Goal: Task Accomplishment & Management: Use online tool/utility

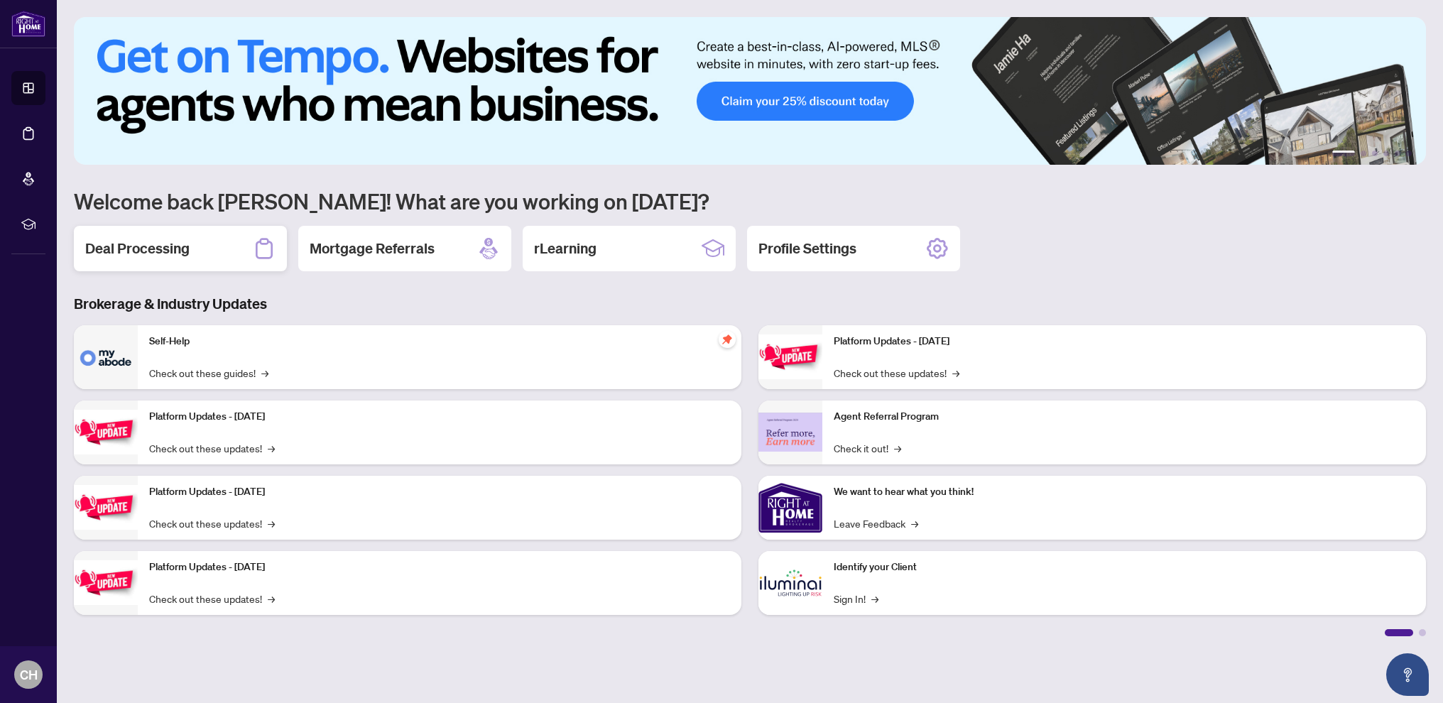
click at [157, 258] on h2 "Deal Processing" at bounding box center [137, 249] width 104 height 20
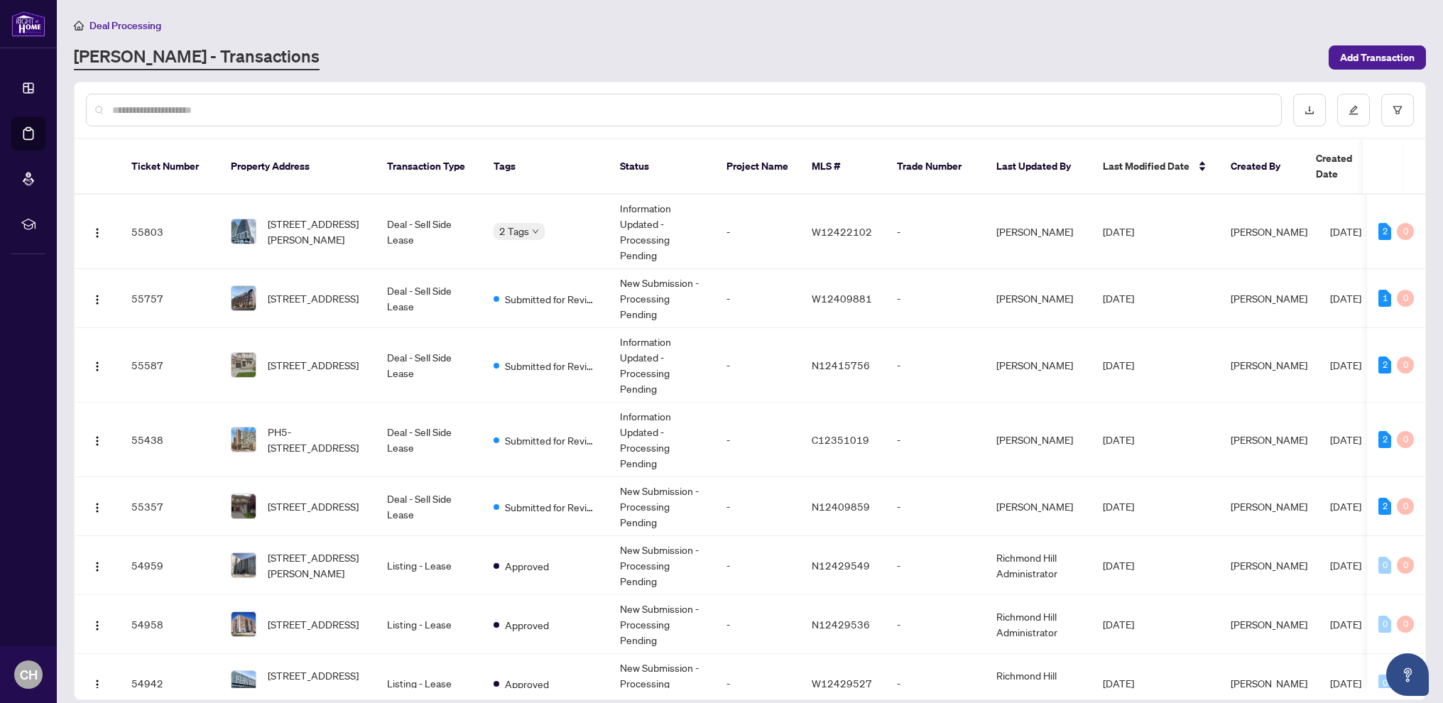
click at [144, 112] on input "text" at bounding box center [690, 110] width 1157 height 16
type input "***"
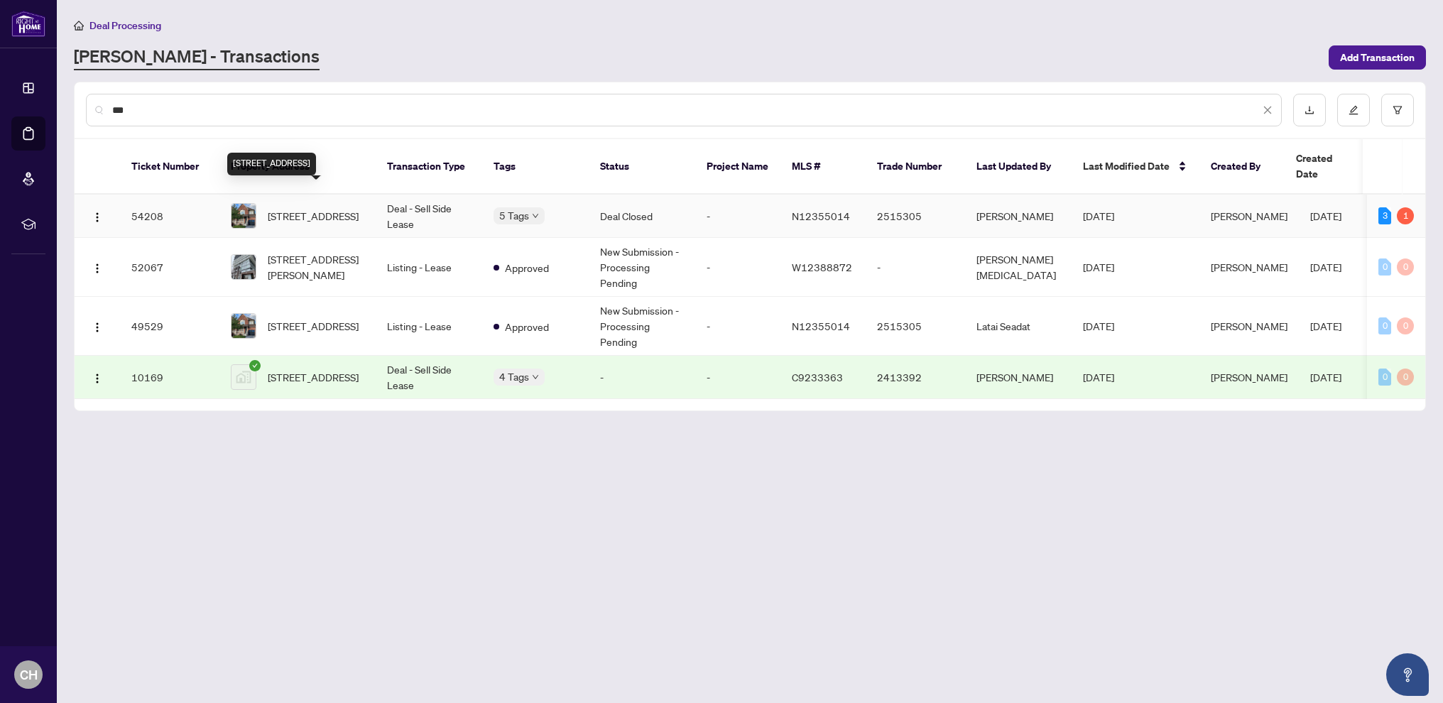
click at [334, 208] on span "[STREET_ADDRESS]" at bounding box center [313, 216] width 91 height 16
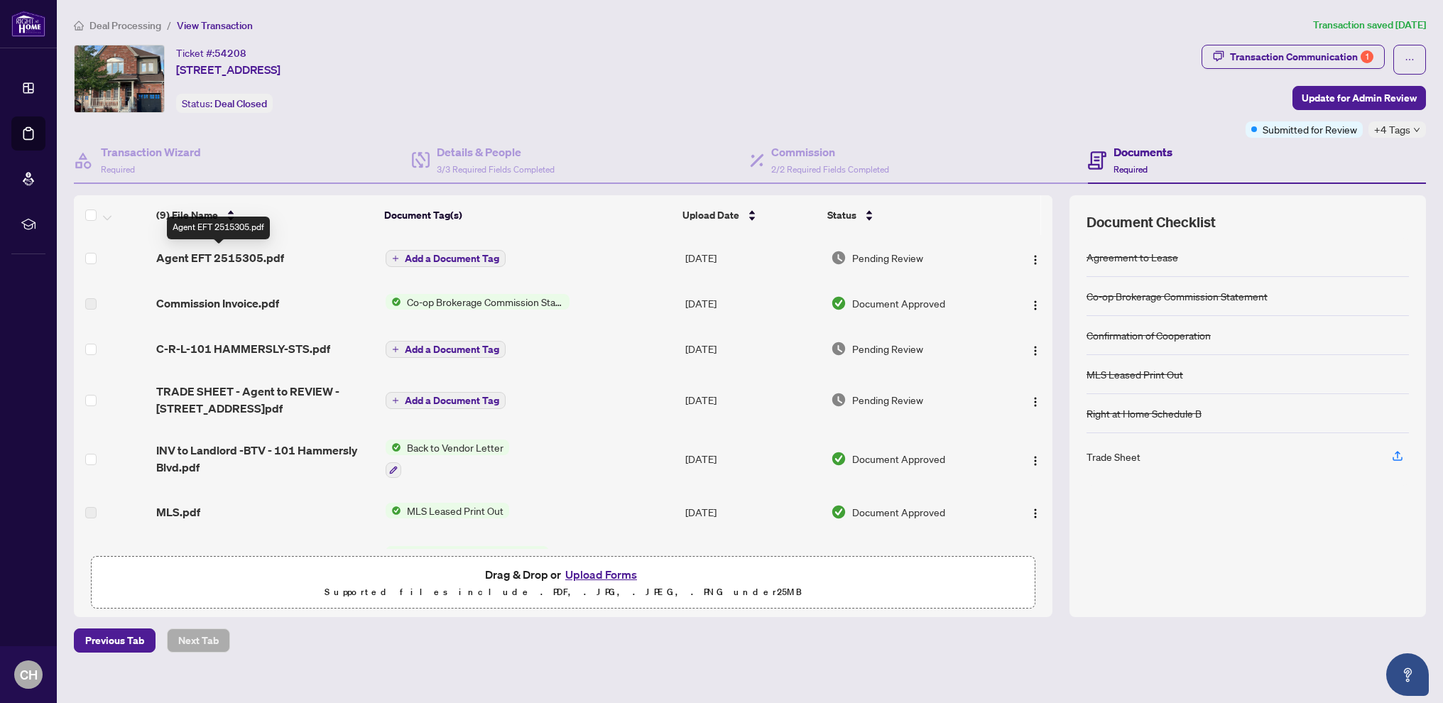
click at [258, 258] on span "Agent EFT 2515305.pdf" at bounding box center [220, 257] width 128 height 17
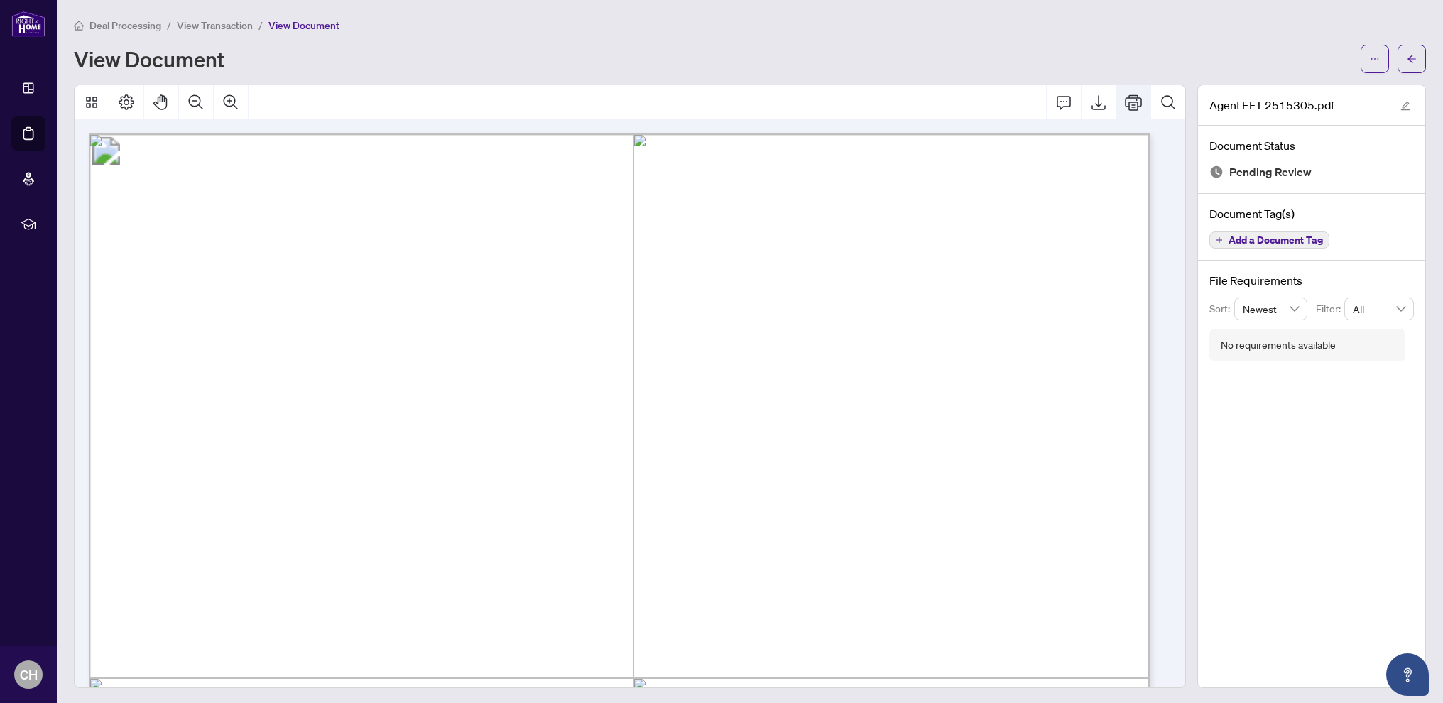
click at [1125, 103] on icon "Print" at bounding box center [1133, 102] width 17 height 17
click at [122, 27] on span "Deal Processing" at bounding box center [125, 25] width 72 height 13
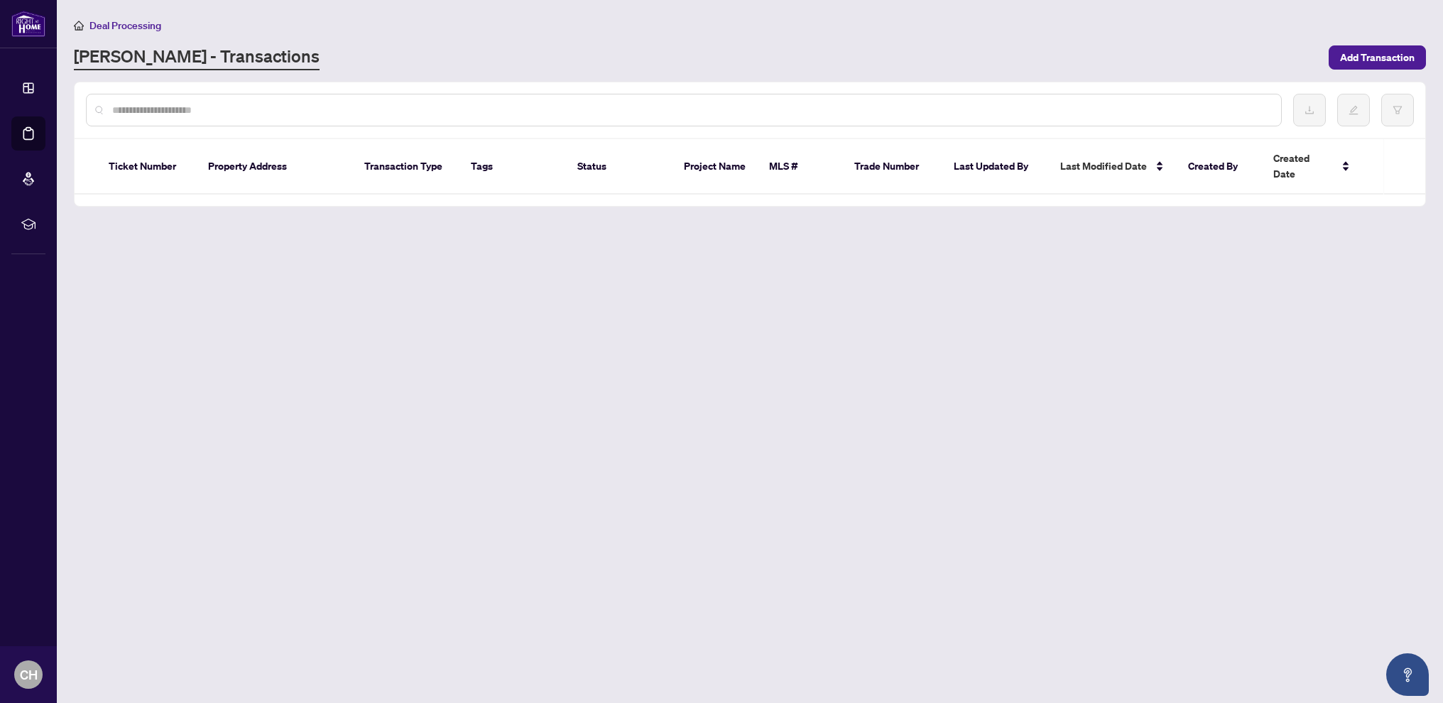
click at [123, 27] on span "Deal Processing" at bounding box center [125, 25] width 72 height 13
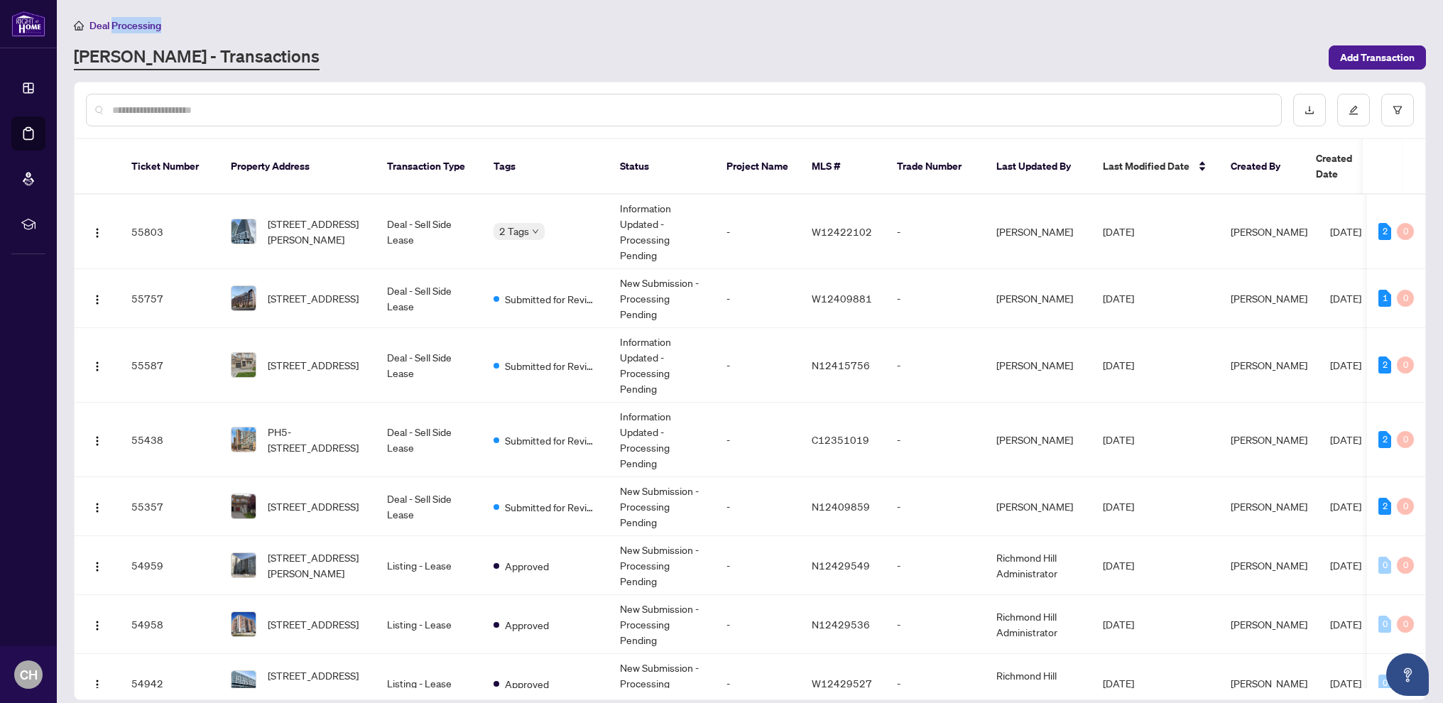
click at [168, 118] on div at bounding box center [684, 110] width 1196 height 33
click at [166, 111] on input "text" at bounding box center [690, 110] width 1157 height 16
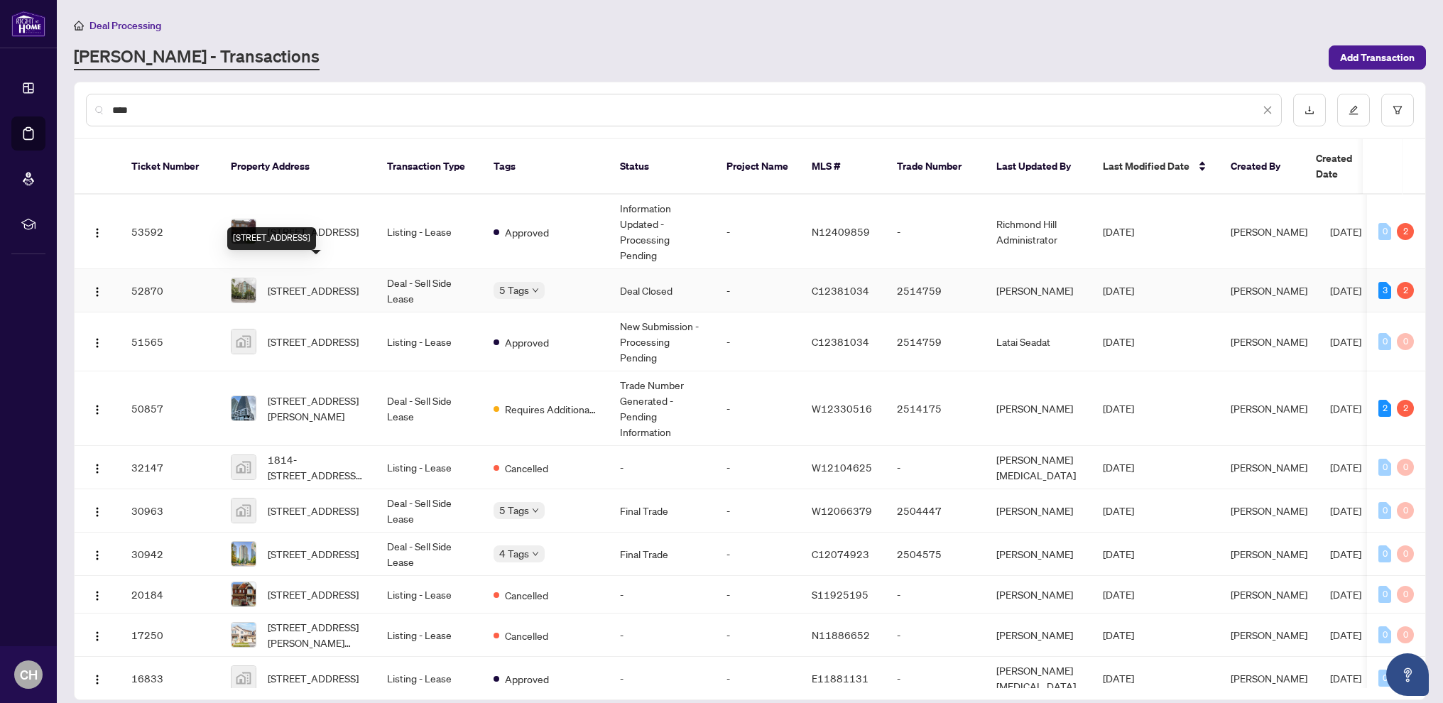
type input "****"
click at [298, 283] on span "[STREET_ADDRESS]" at bounding box center [313, 291] width 91 height 16
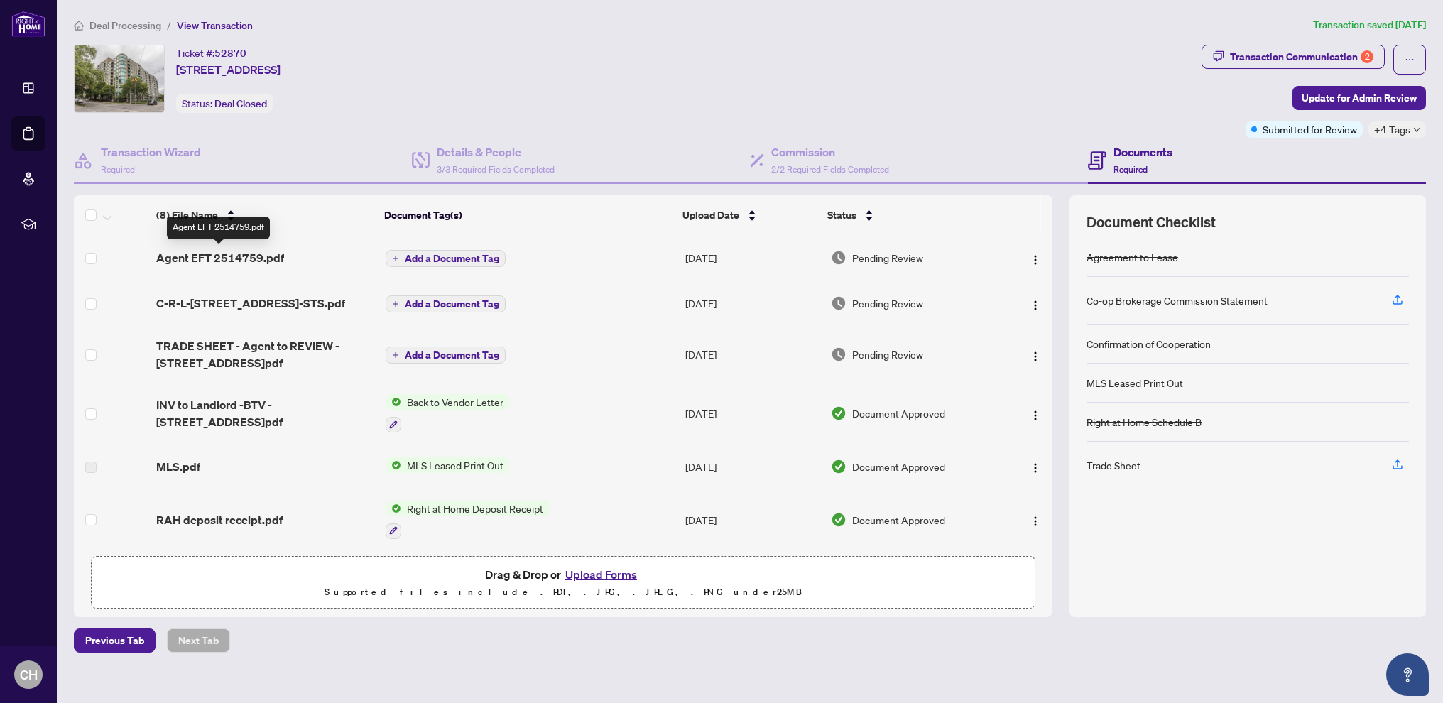
click at [251, 257] on span "Agent EFT 2514759.pdf" at bounding box center [220, 257] width 128 height 17
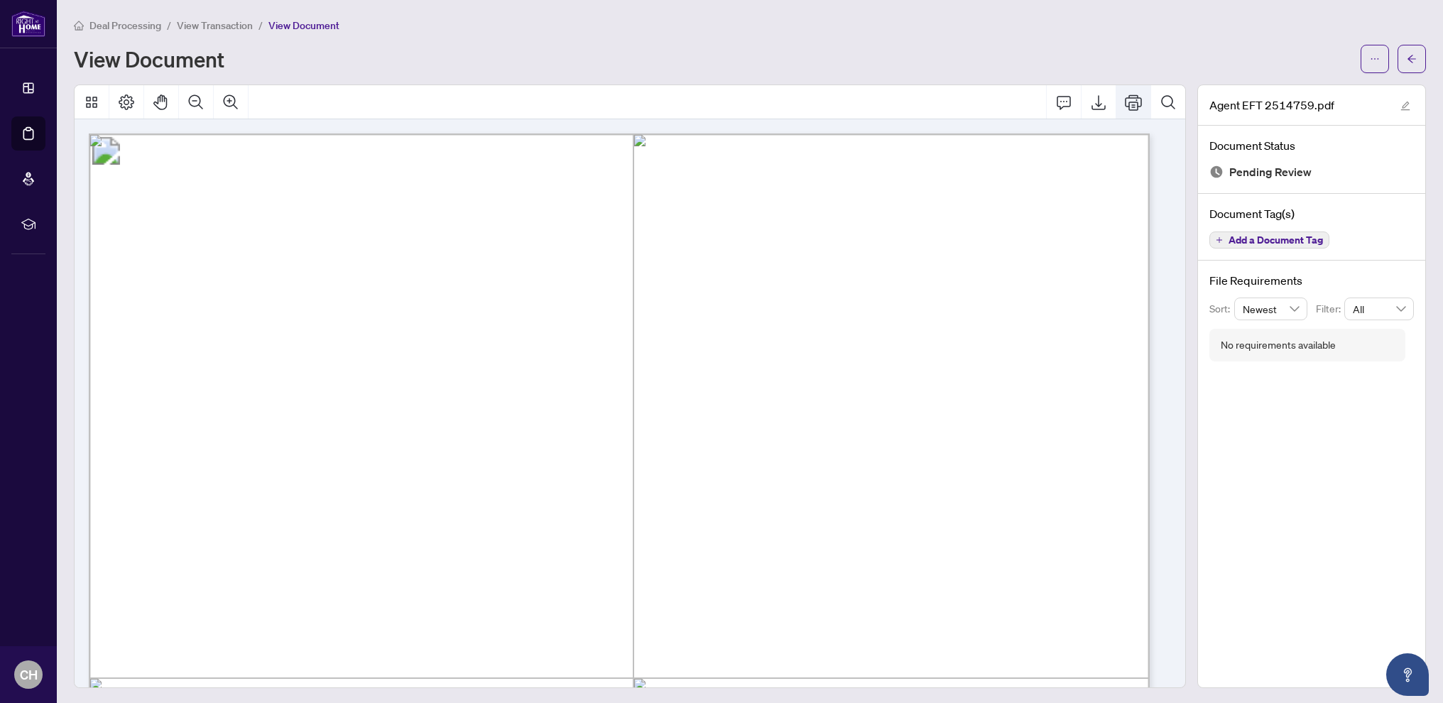
click at [1128, 105] on icon "Print" at bounding box center [1133, 102] width 17 height 16
click at [124, 22] on span "Deal Processing" at bounding box center [125, 25] width 72 height 13
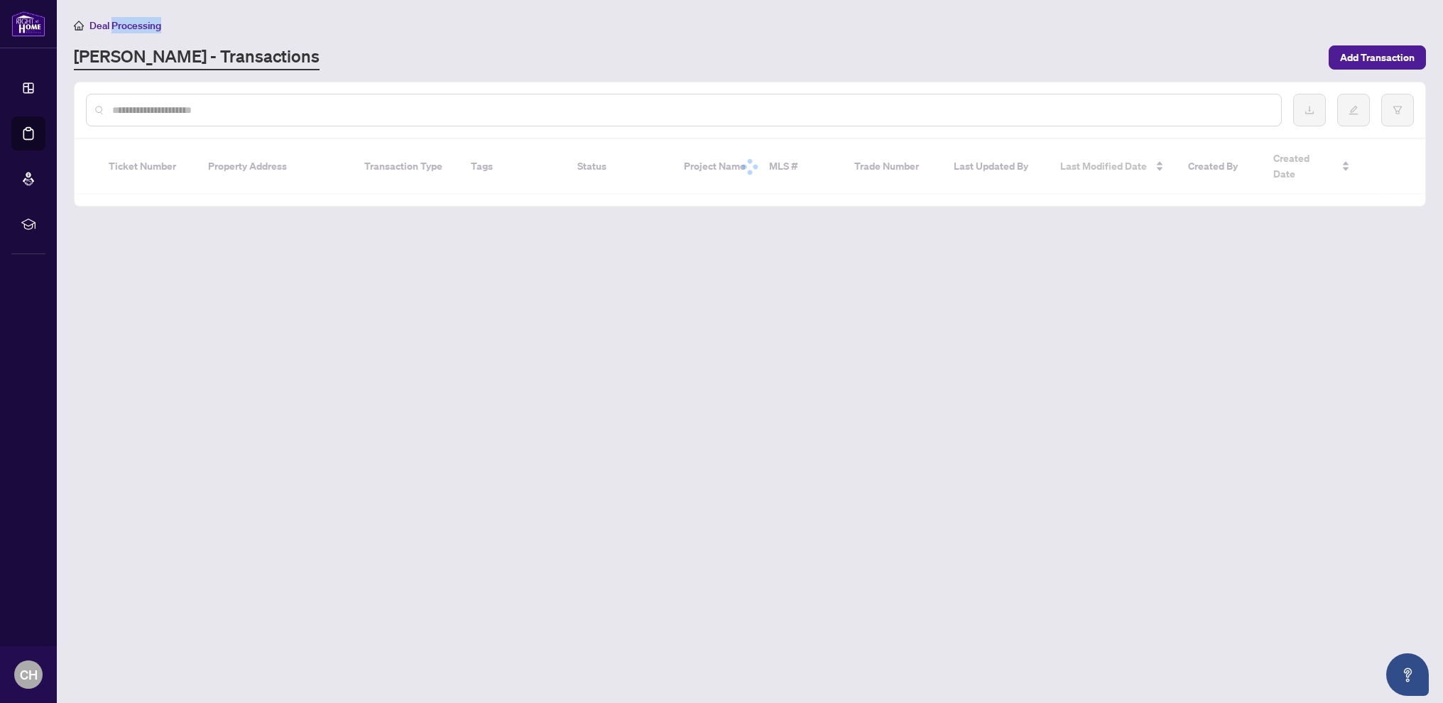
click at [124, 22] on span "Deal Processing" at bounding box center [125, 25] width 72 height 13
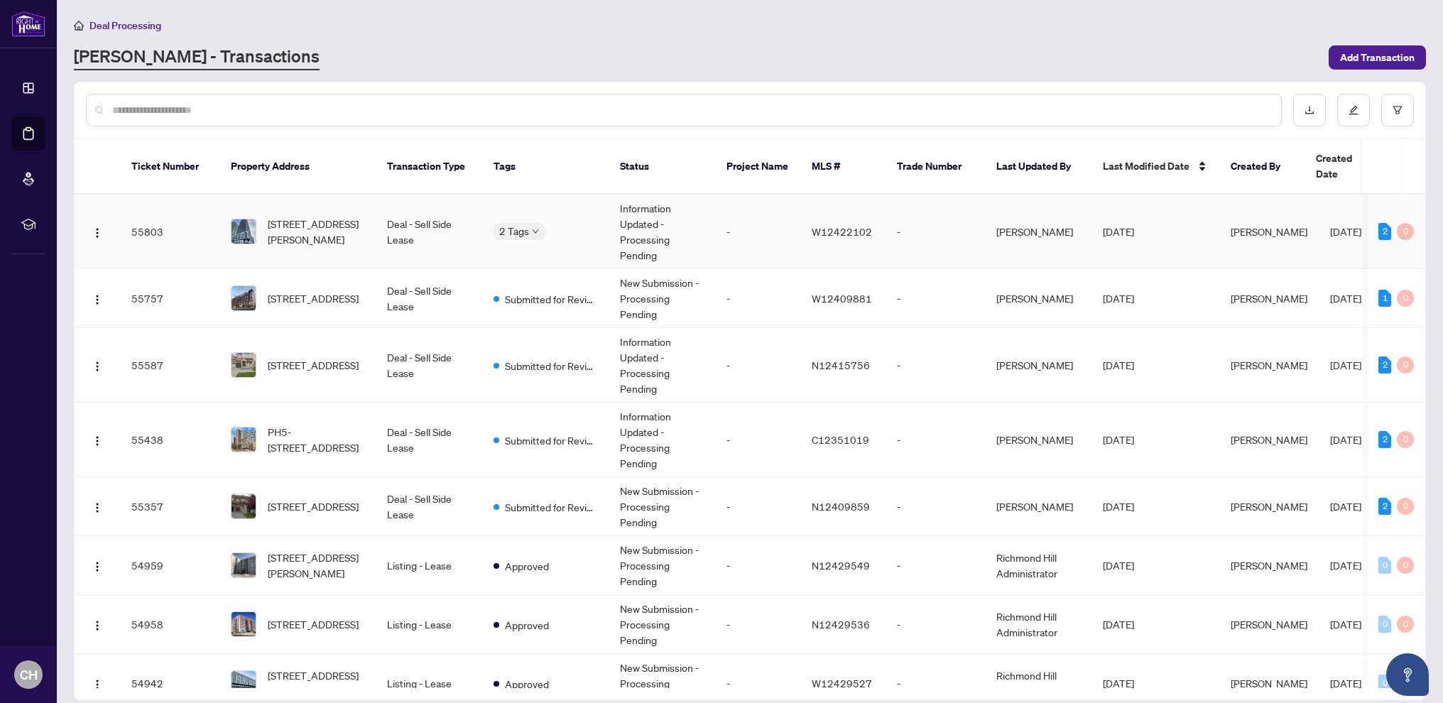
click at [396, 223] on td "Deal - Sell Side Lease" at bounding box center [429, 232] width 107 height 75
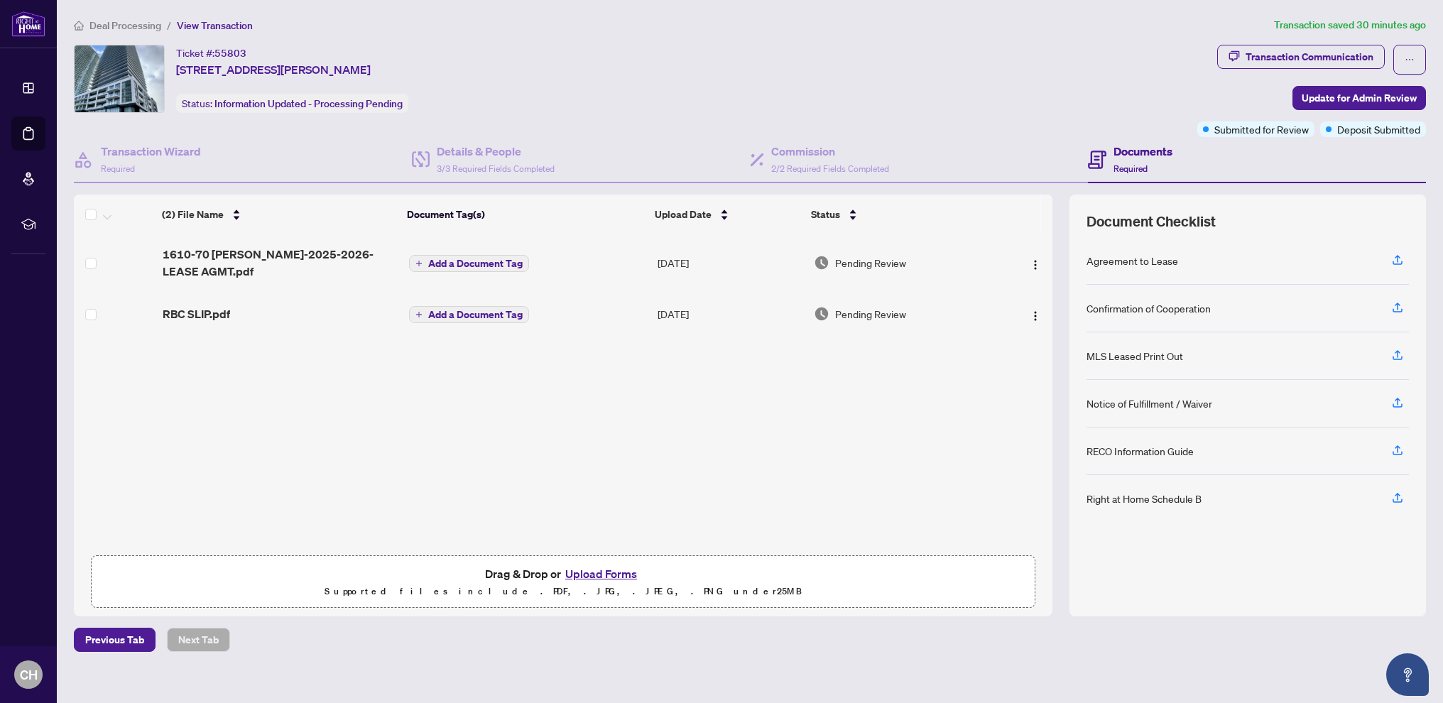
click at [136, 26] on span "Deal Processing" at bounding box center [125, 25] width 72 height 13
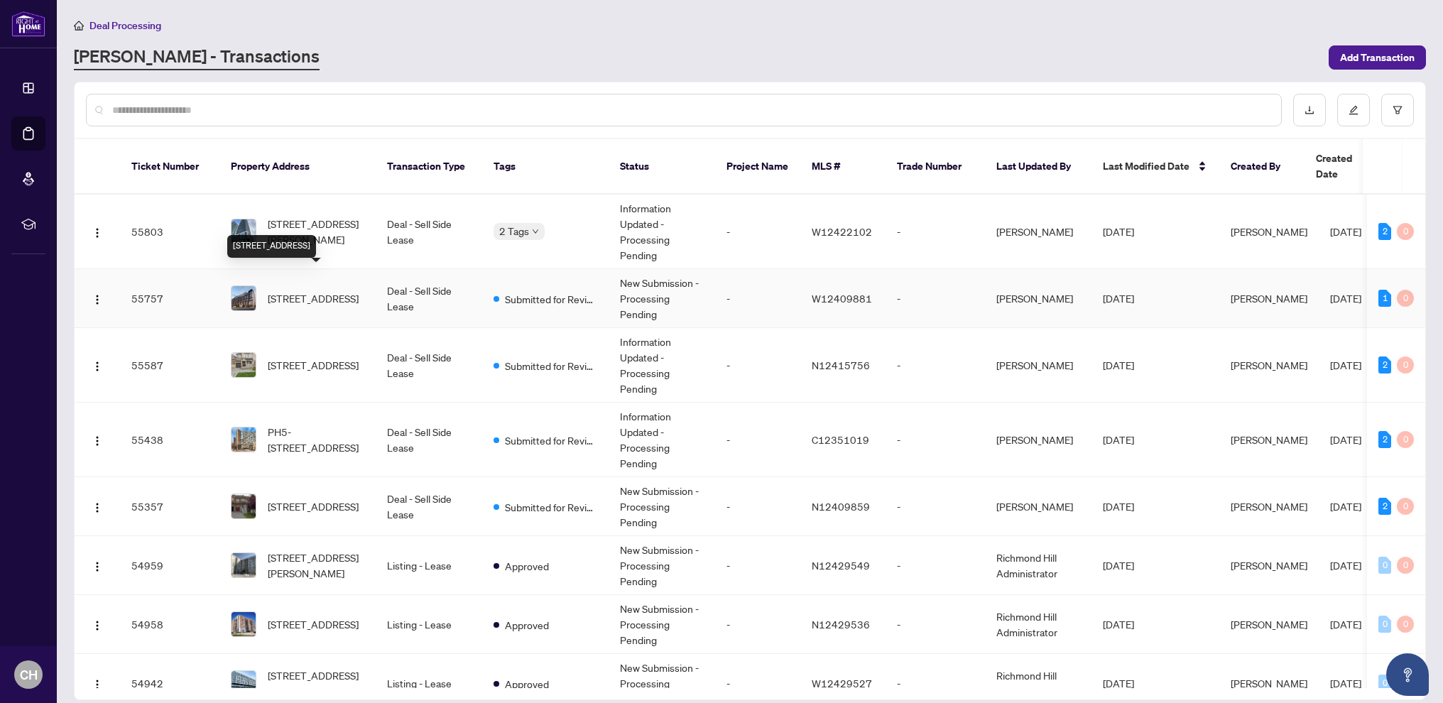
click at [344, 290] on span "[STREET_ADDRESS]" at bounding box center [313, 298] width 91 height 16
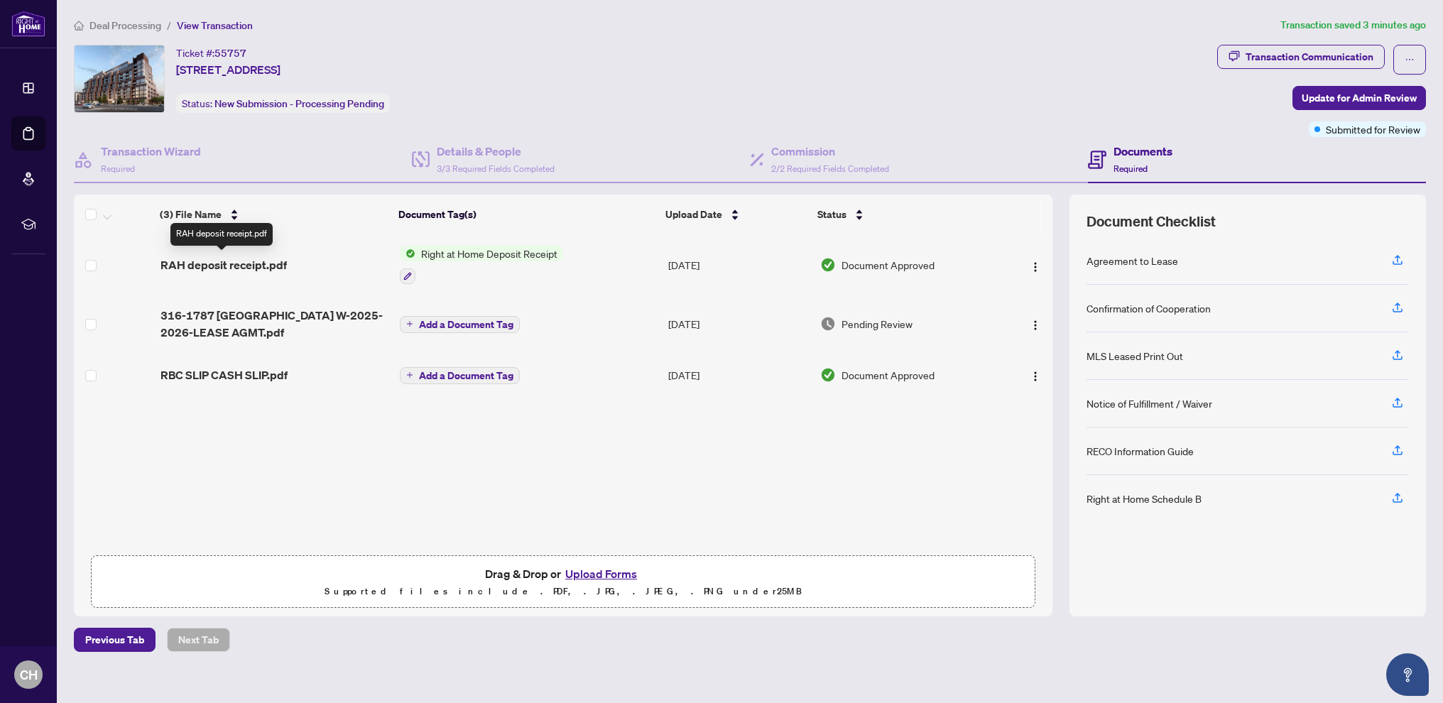
click at [236, 264] on span "RAH deposit receipt.pdf" at bounding box center [223, 264] width 126 height 17
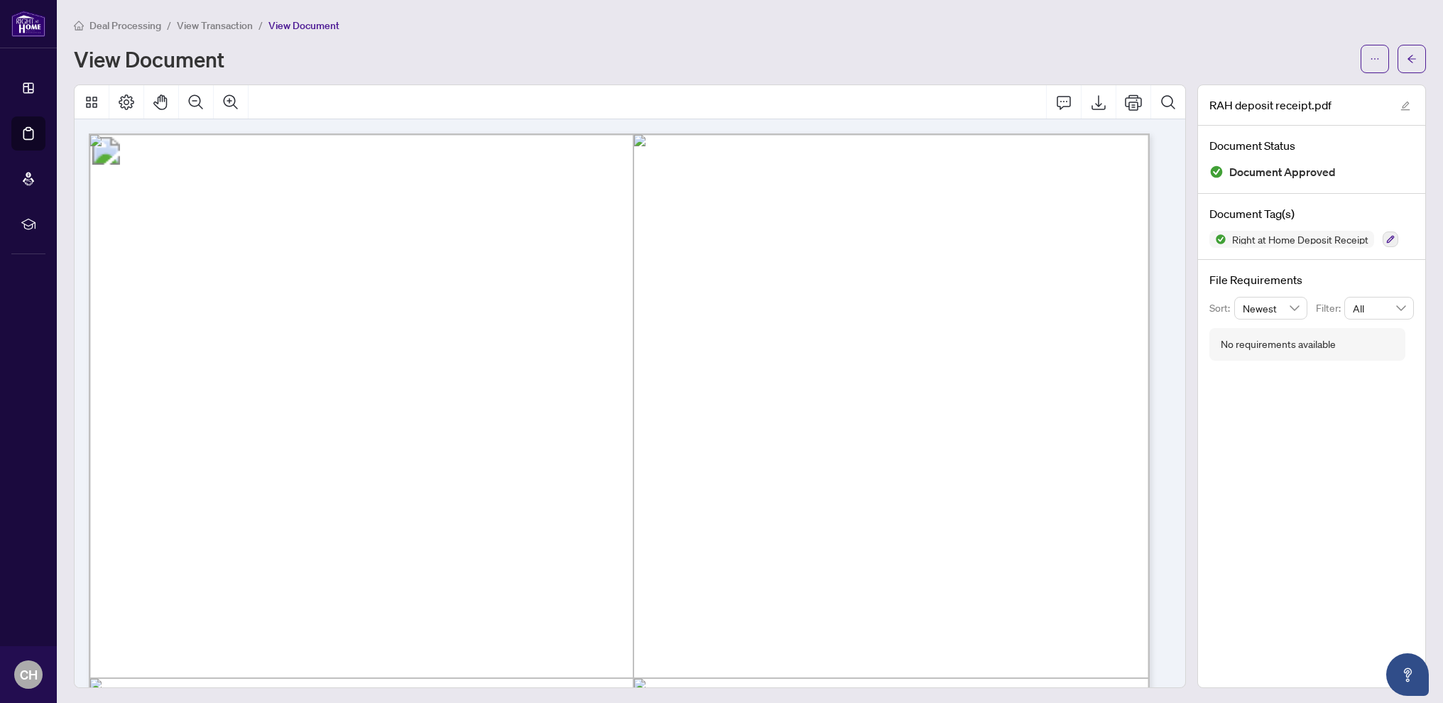
click at [124, 23] on span "Deal Processing" at bounding box center [125, 25] width 72 height 13
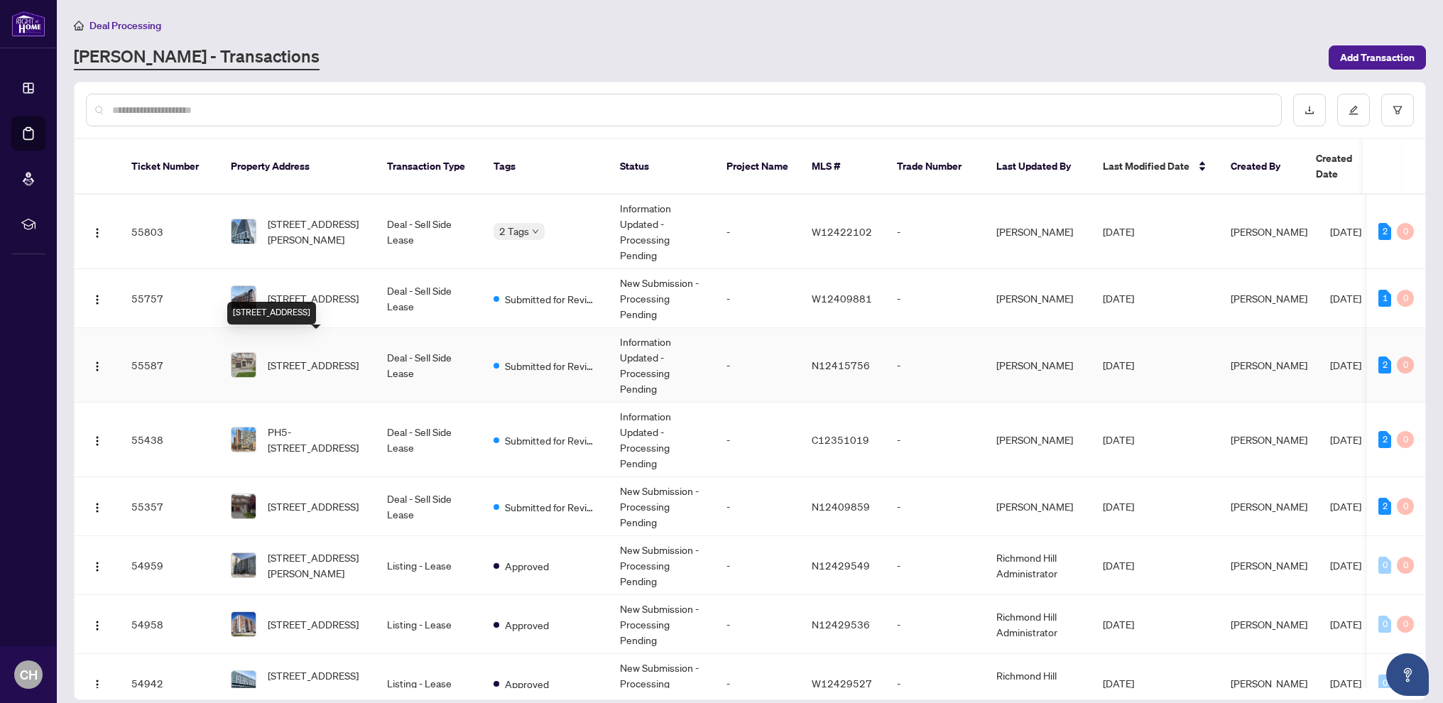
click at [354, 358] on span "[STREET_ADDRESS]" at bounding box center [313, 365] width 91 height 16
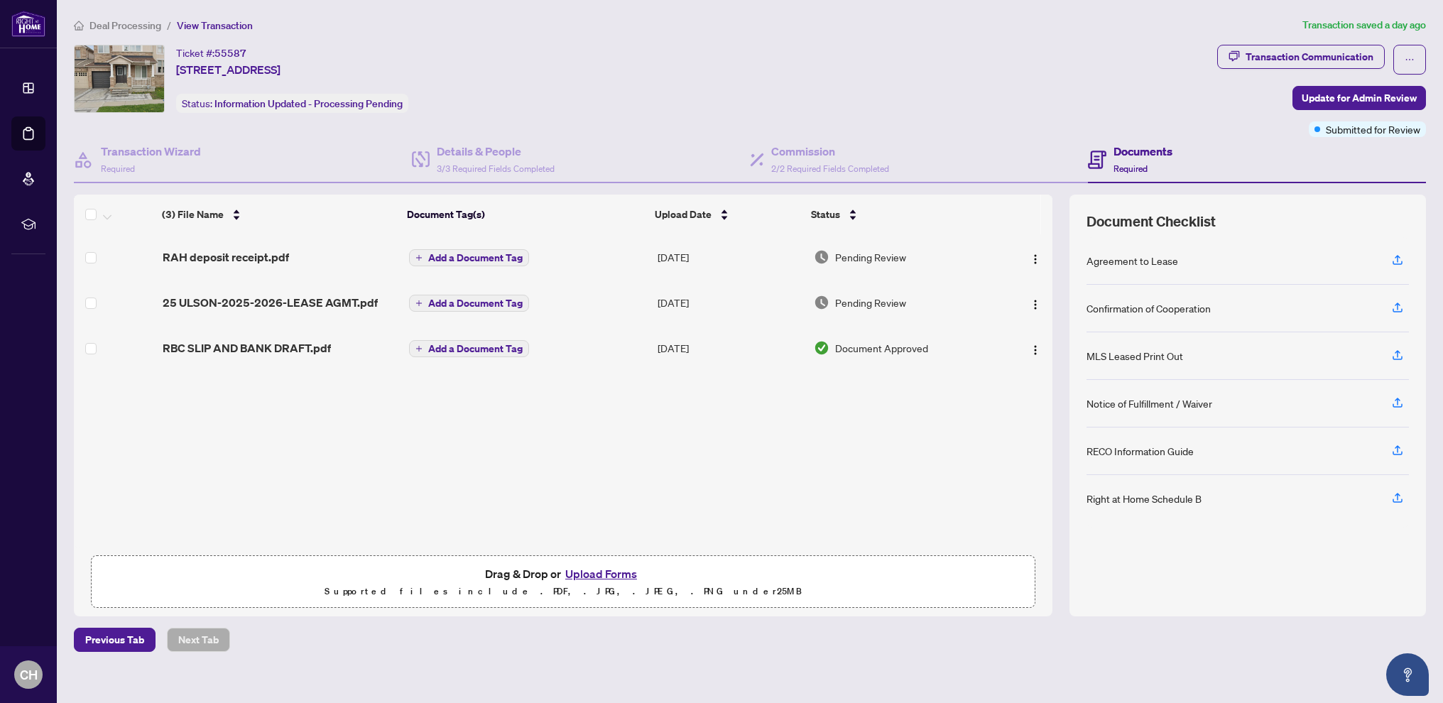
click at [126, 26] on span "Deal Processing" at bounding box center [125, 25] width 72 height 13
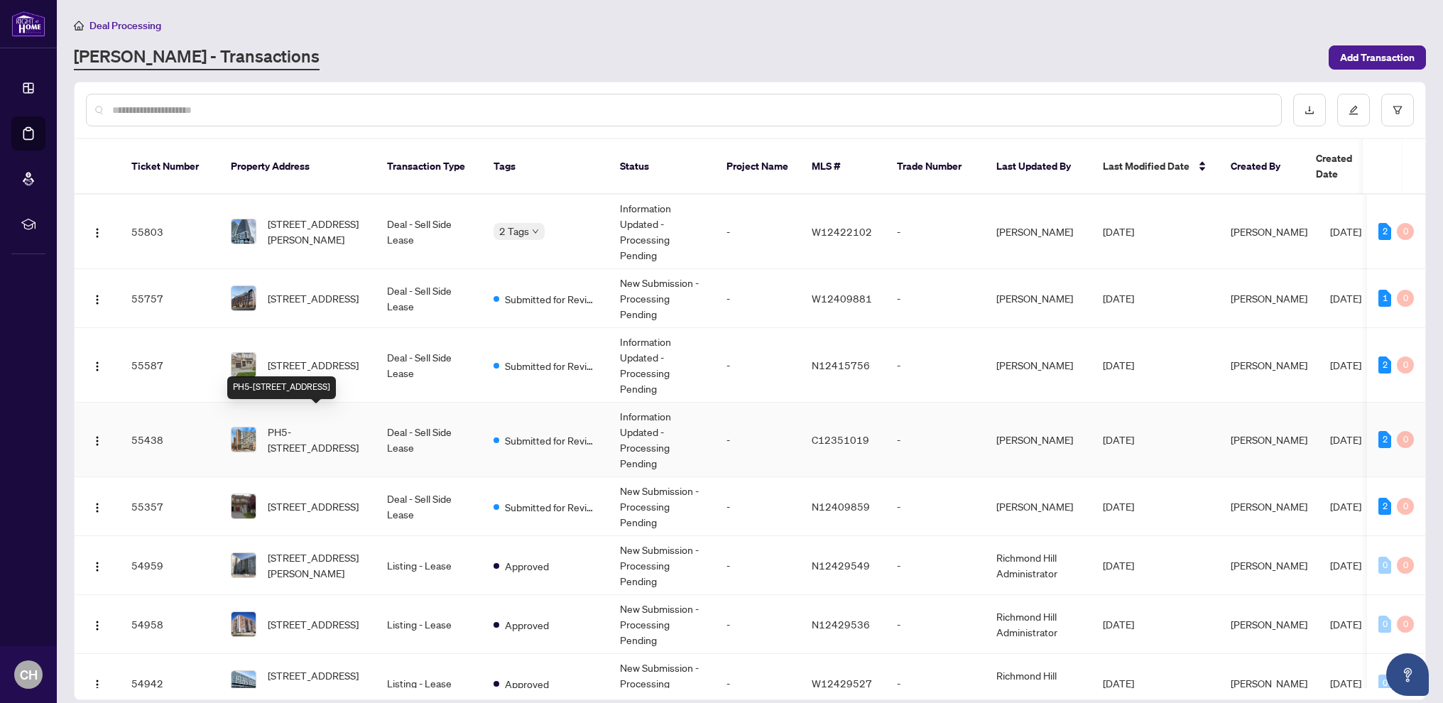
click at [325, 424] on span "PH5-[STREET_ADDRESS]" at bounding box center [316, 439] width 97 height 31
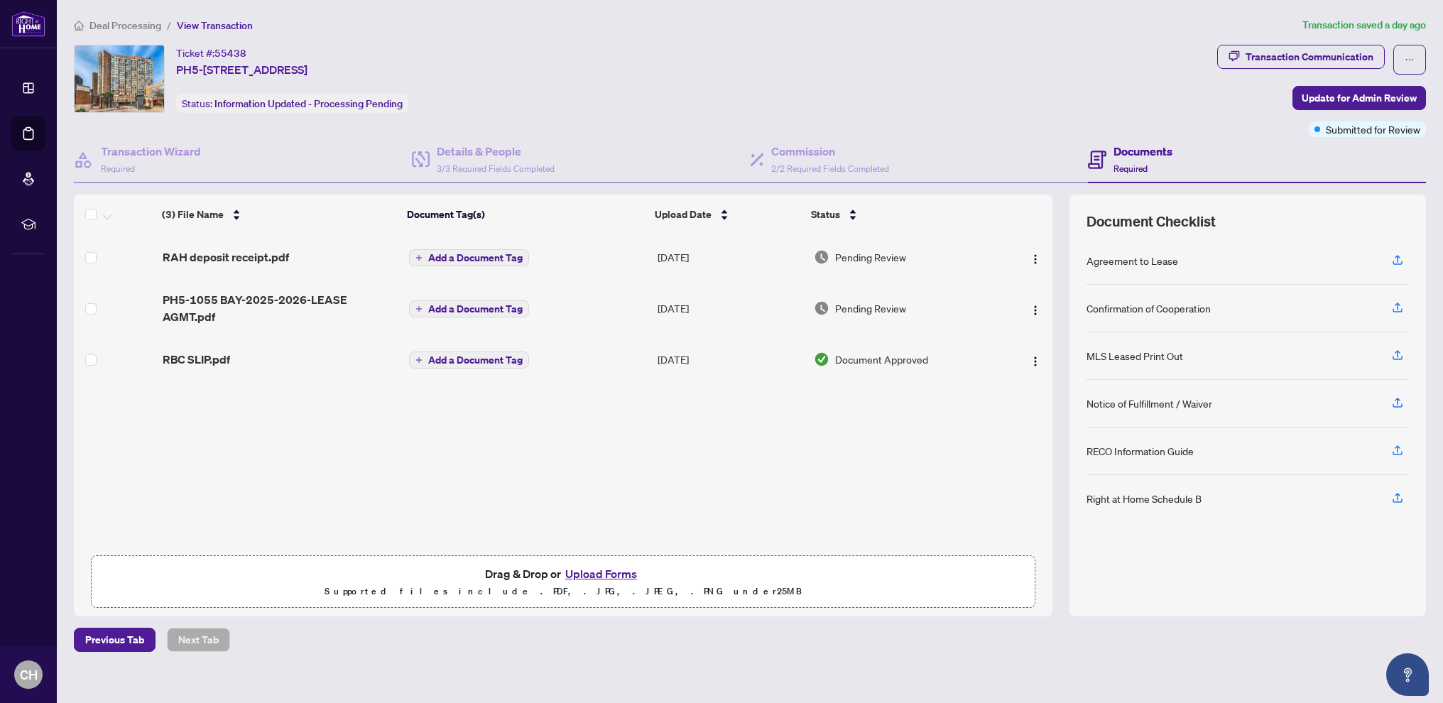
click at [131, 27] on span "Deal Processing" at bounding box center [125, 25] width 72 height 13
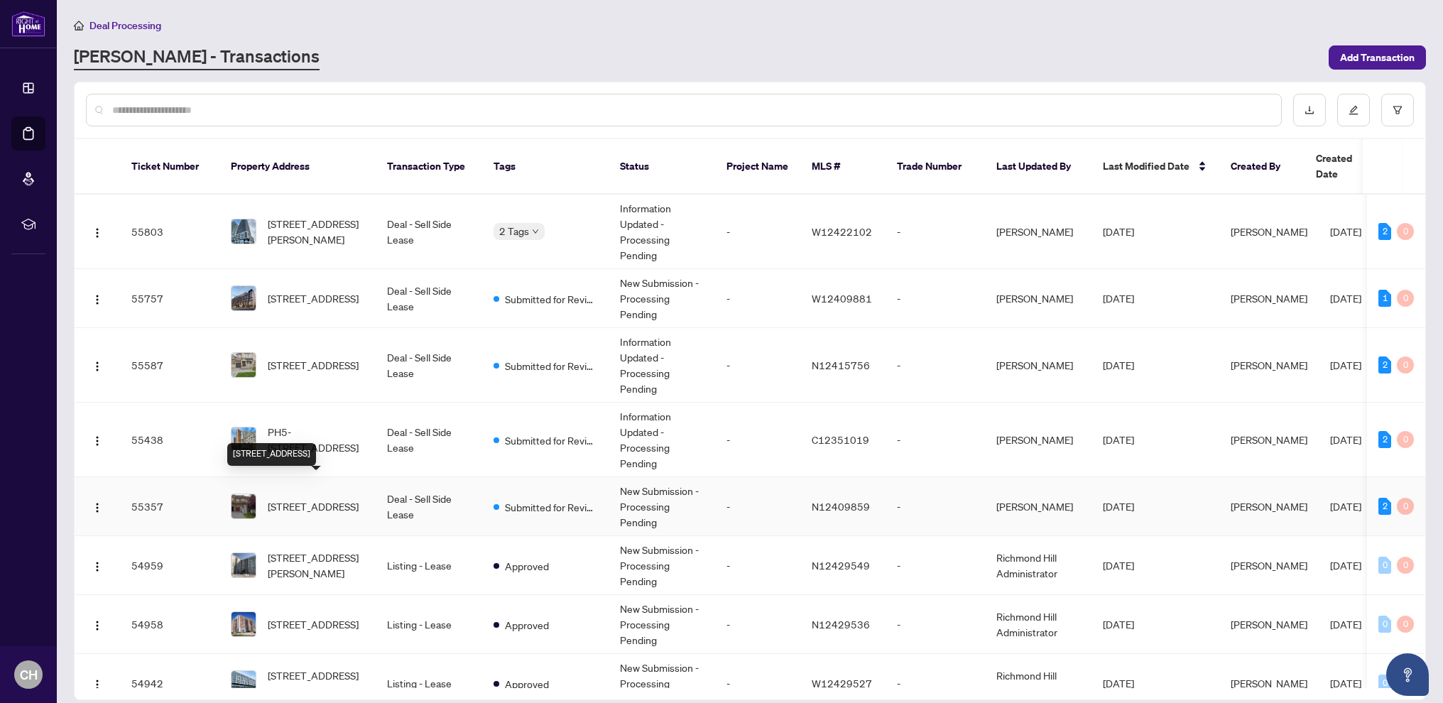
click at [317, 499] on span "[STREET_ADDRESS]" at bounding box center [313, 507] width 91 height 16
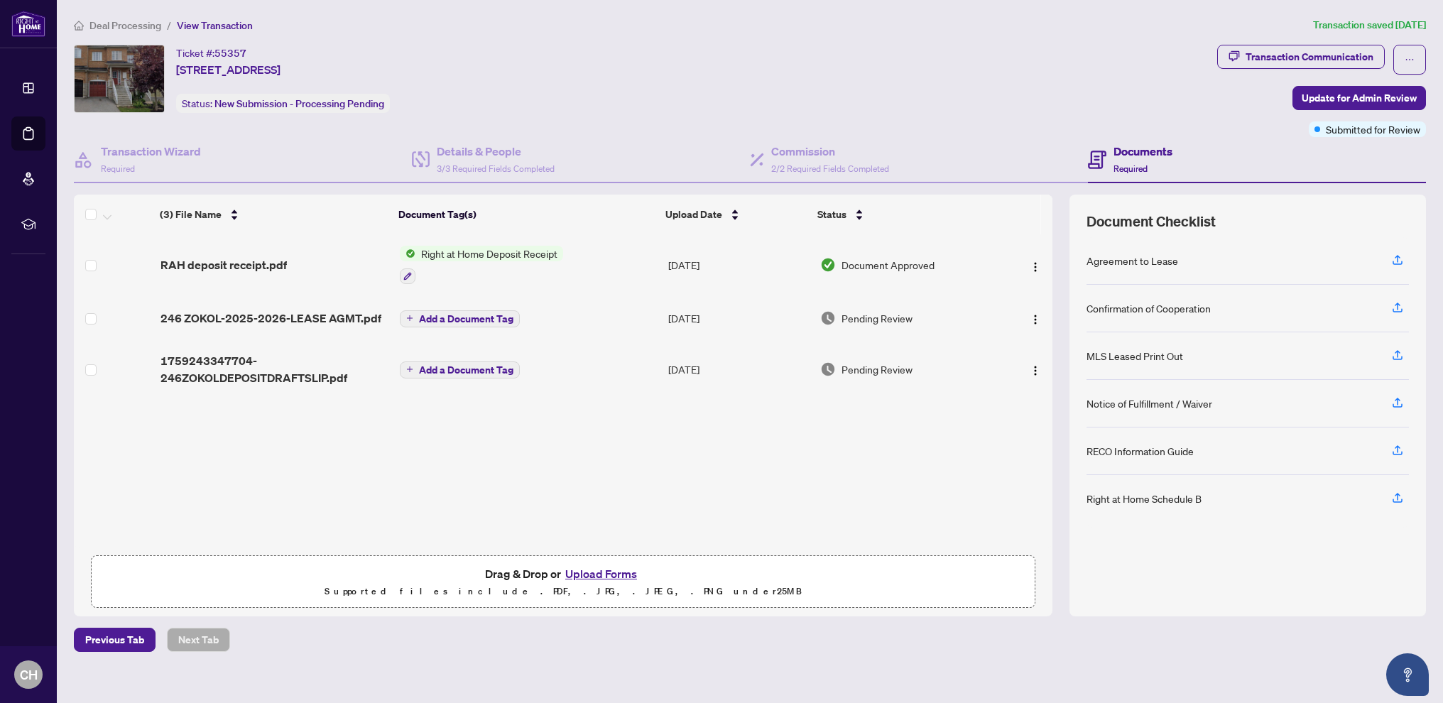
click at [135, 29] on span "Deal Processing" at bounding box center [125, 25] width 72 height 13
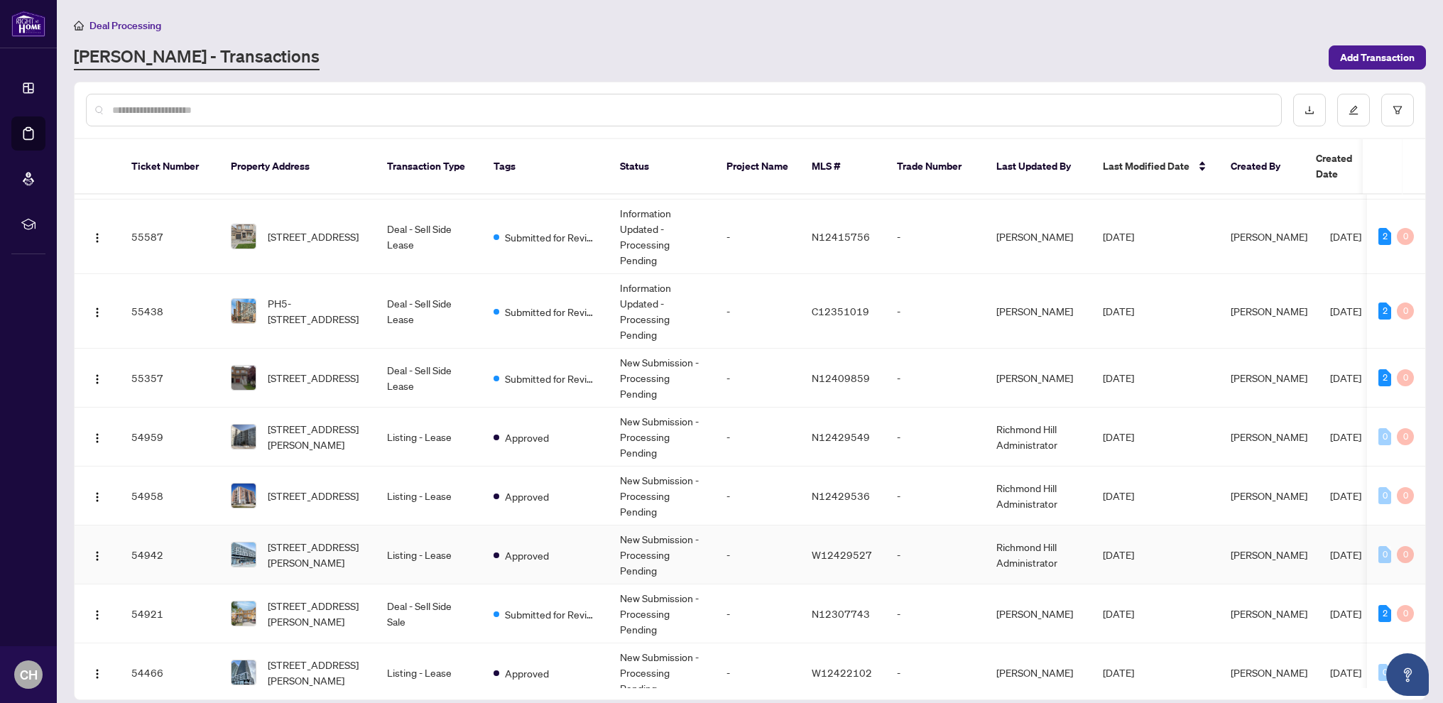
scroll to position [131, 0]
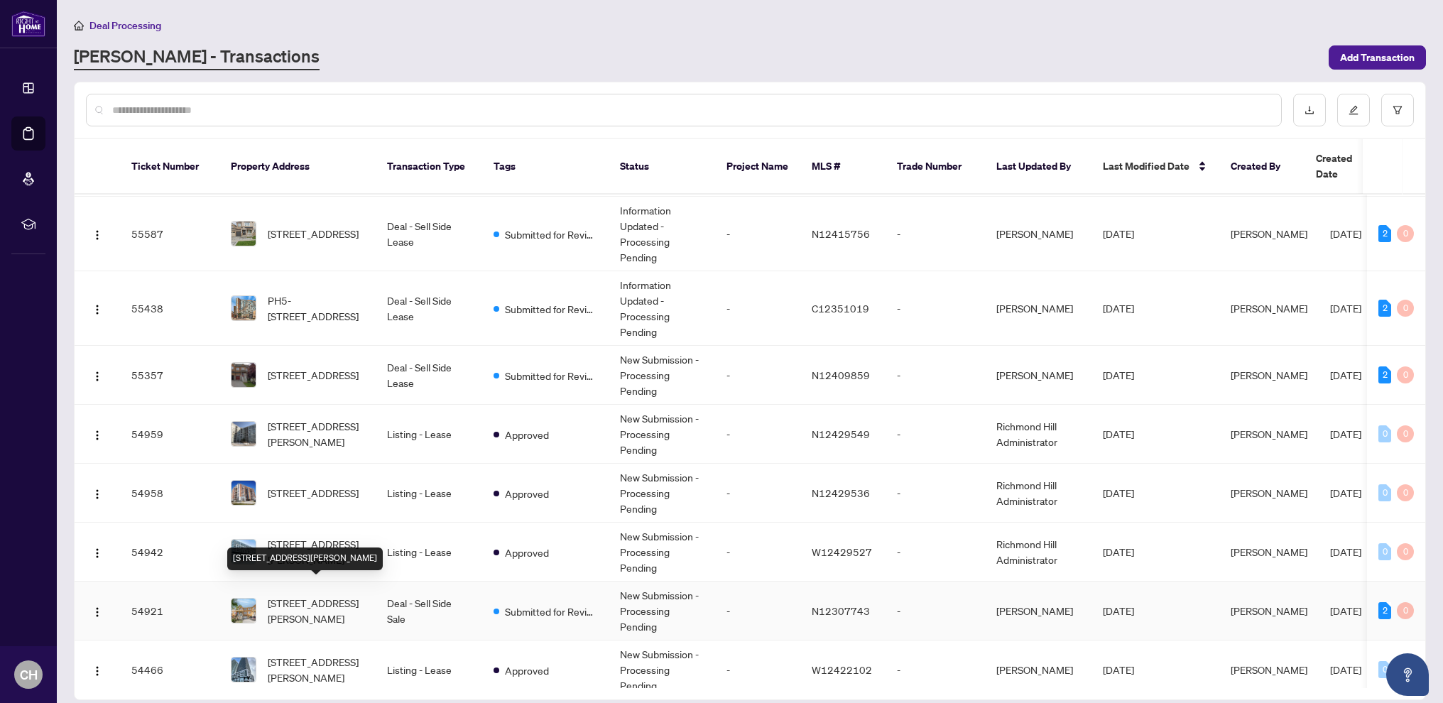
click at [309, 600] on span "[STREET_ADDRESS][PERSON_NAME]" at bounding box center [316, 610] width 97 height 31
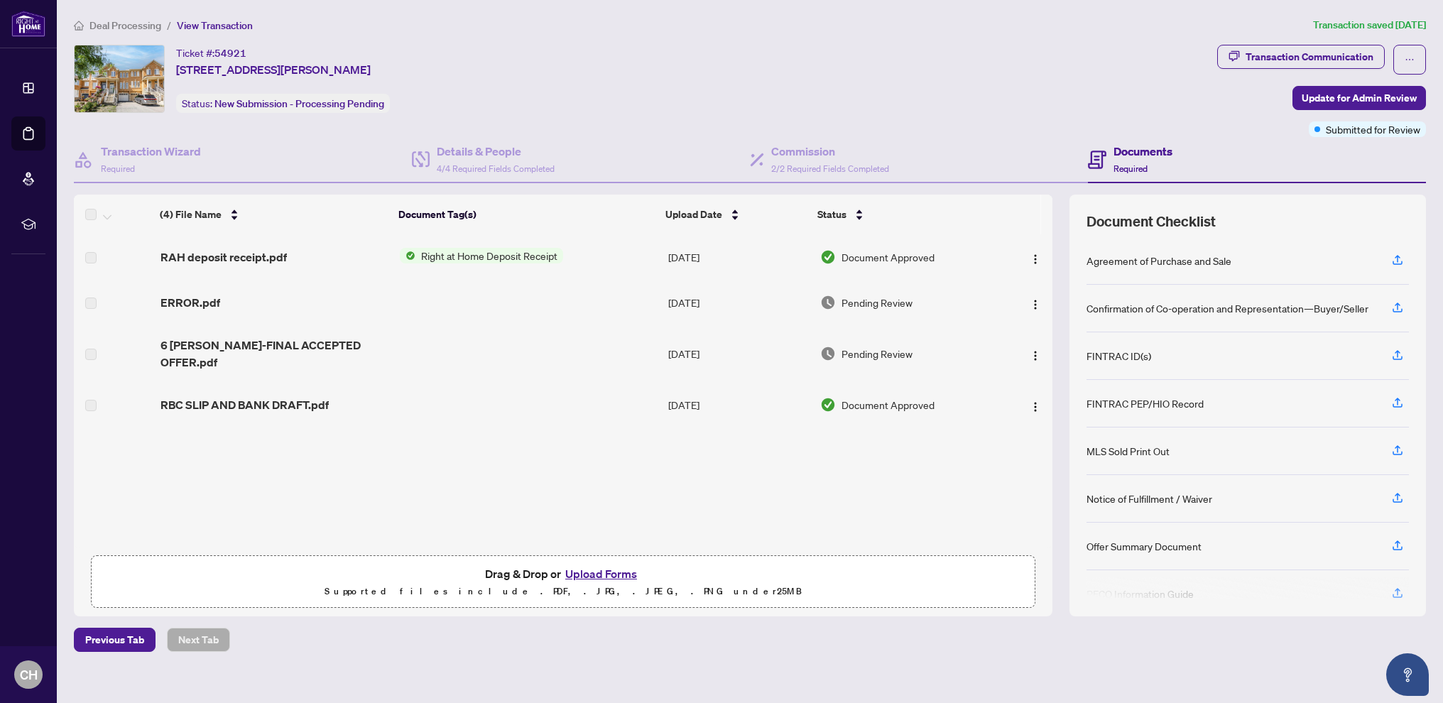
click at [127, 21] on span "Deal Processing" at bounding box center [125, 25] width 72 height 13
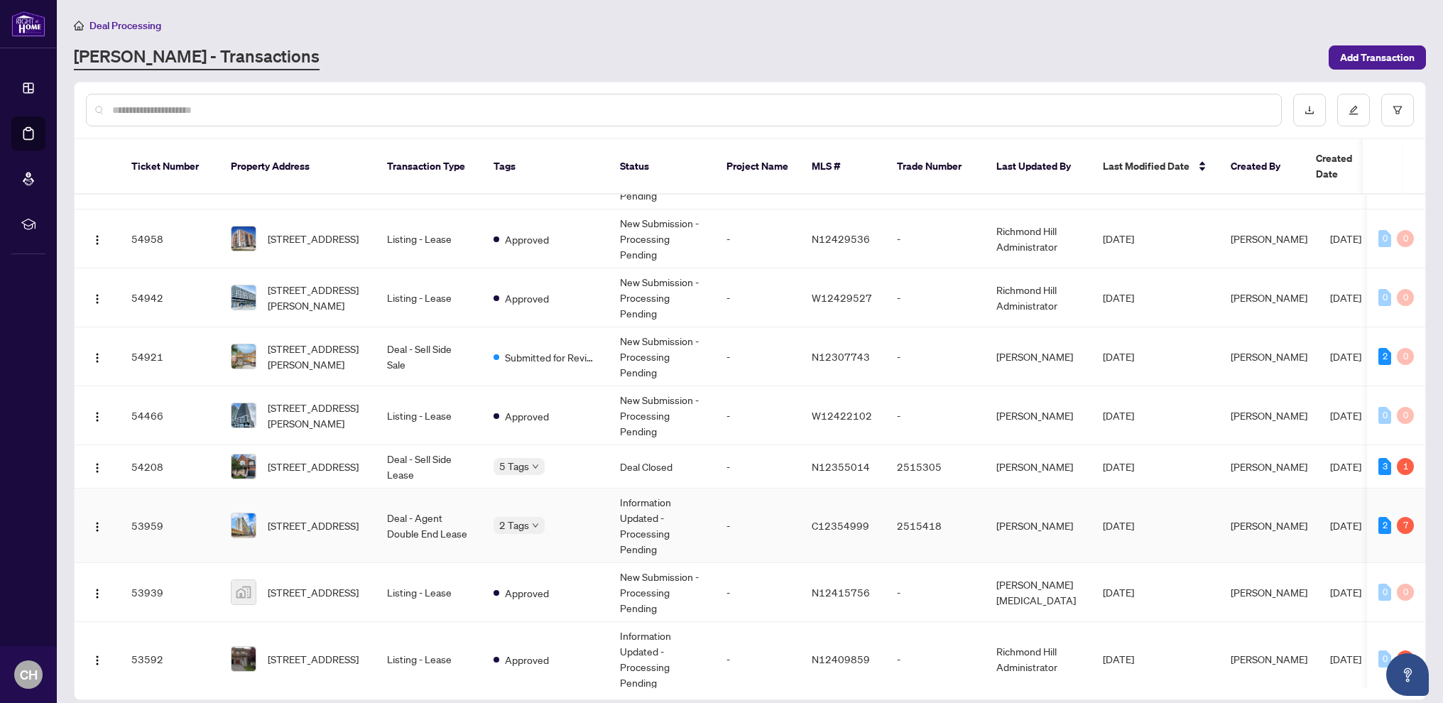
scroll to position [386, 0]
click at [317, 460] on span "[STREET_ADDRESS]" at bounding box center [313, 467] width 91 height 16
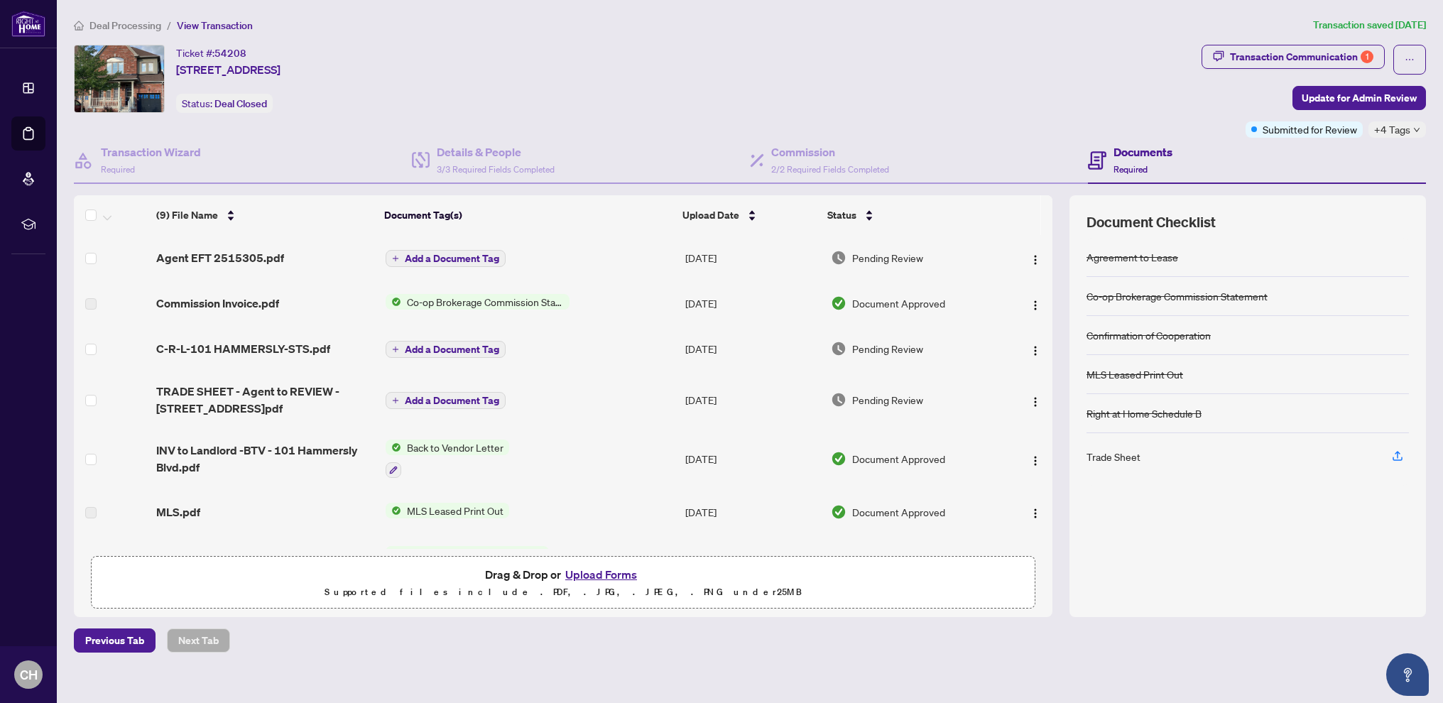
click at [143, 20] on span "Deal Processing" at bounding box center [125, 25] width 72 height 13
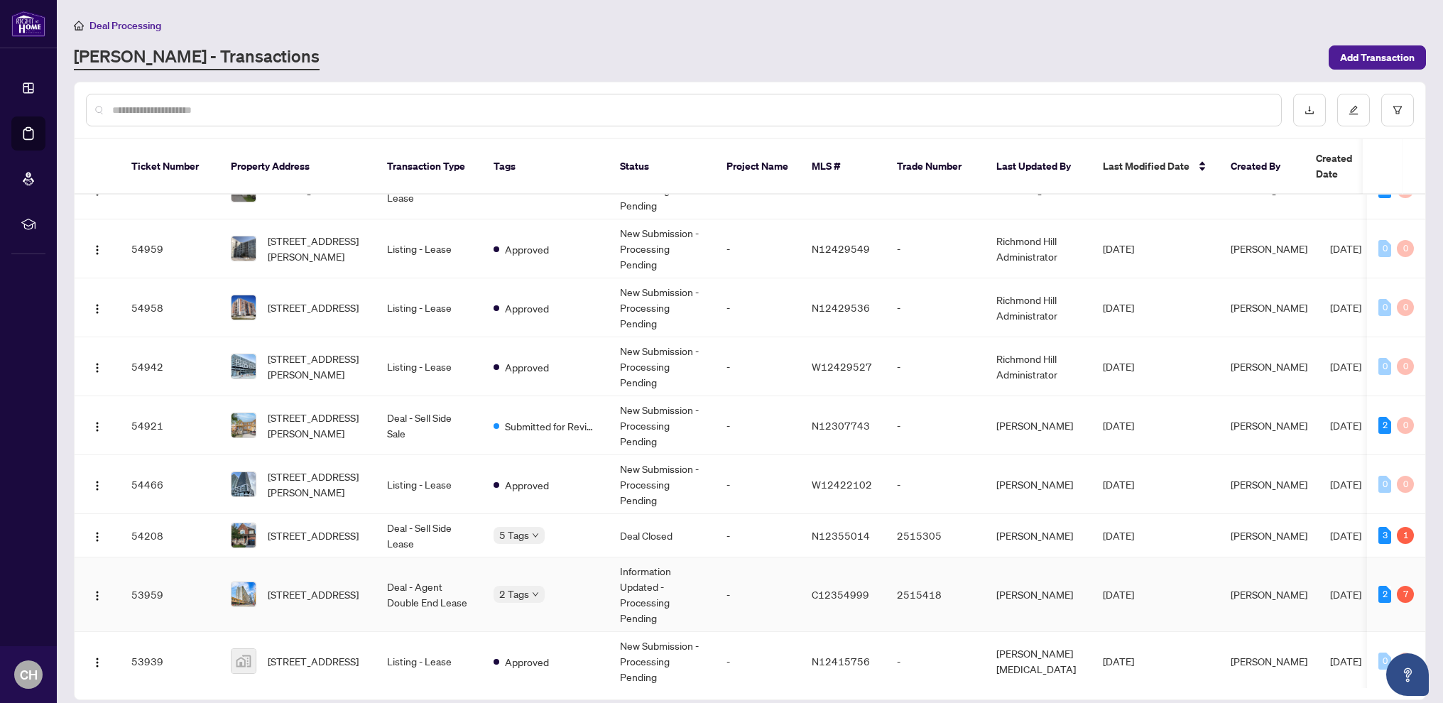
scroll to position [317, 0]
click at [350, 587] on span "[STREET_ADDRESS]" at bounding box center [313, 595] width 91 height 16
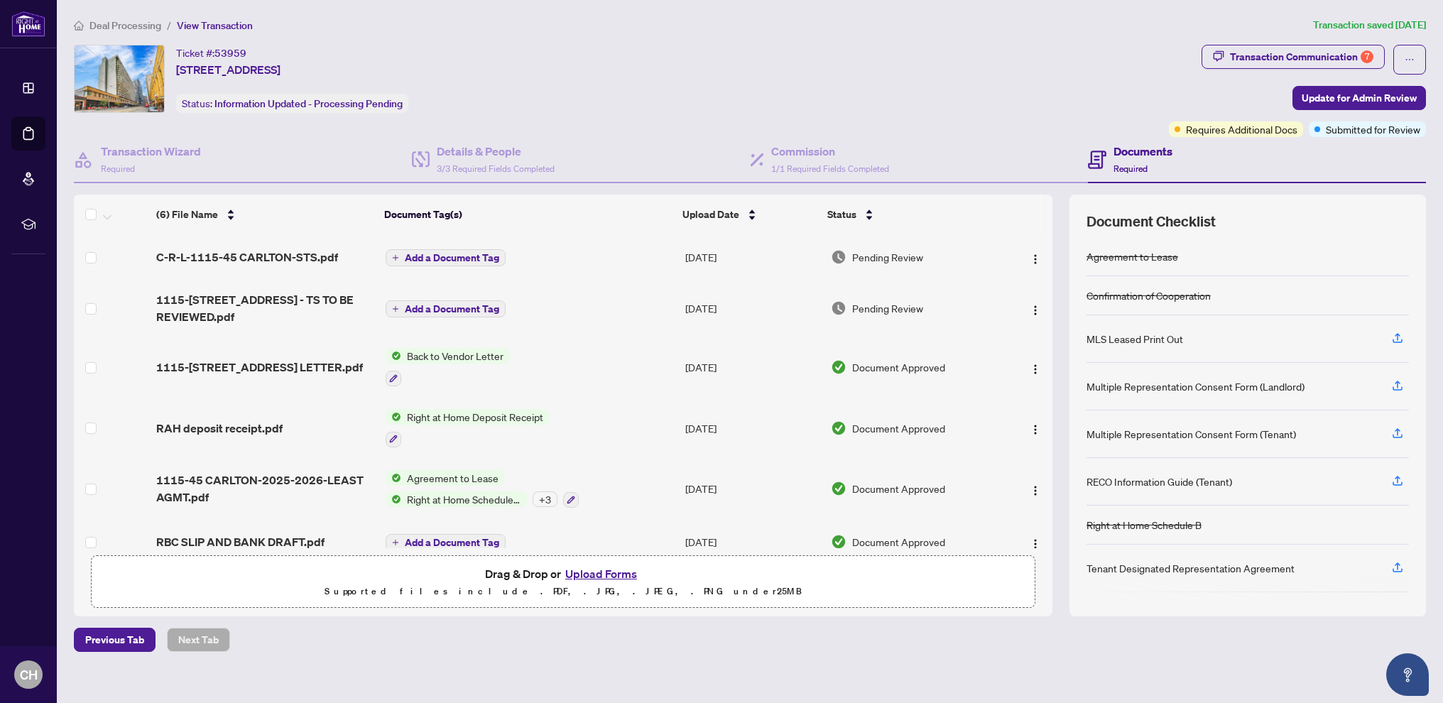
click at [119, 26] on span "Deal Processing" at bounding box center [125, 25] width 72 height 13
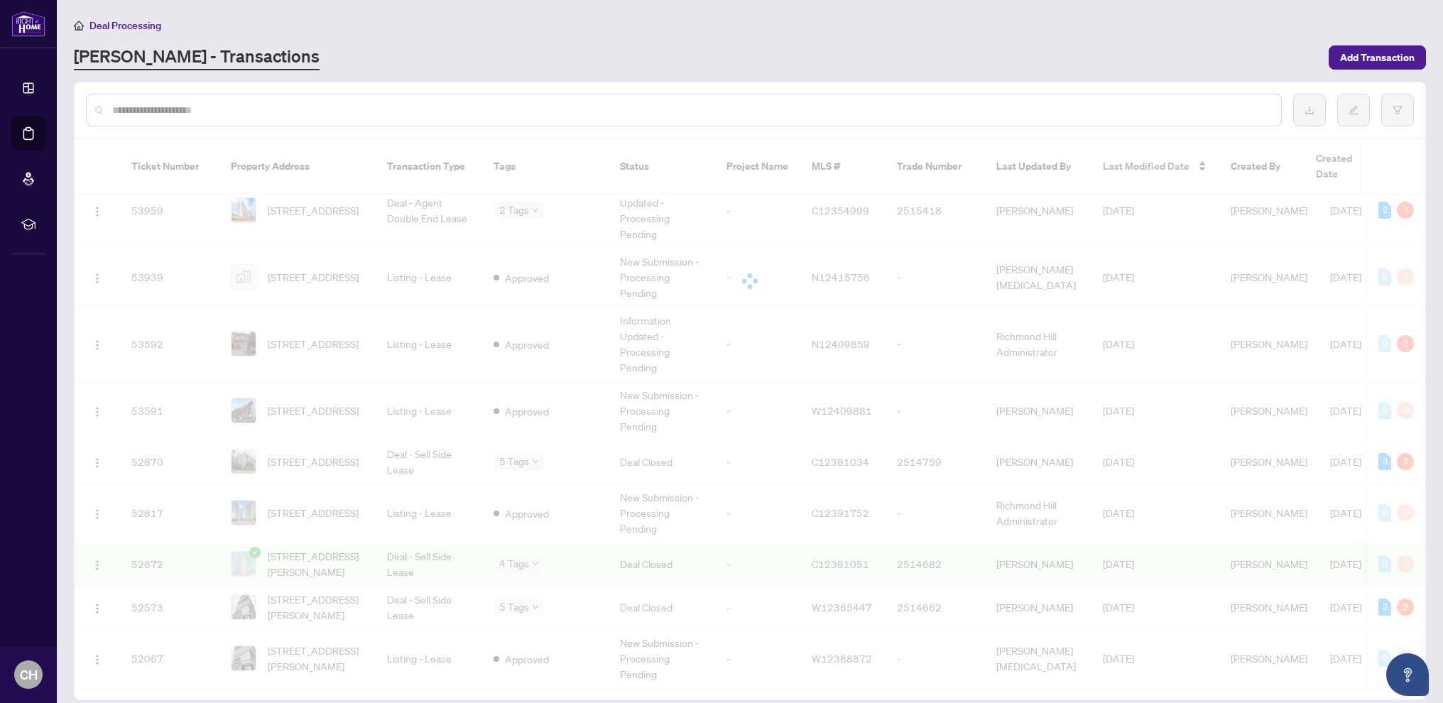
scroll to position [705, 0]
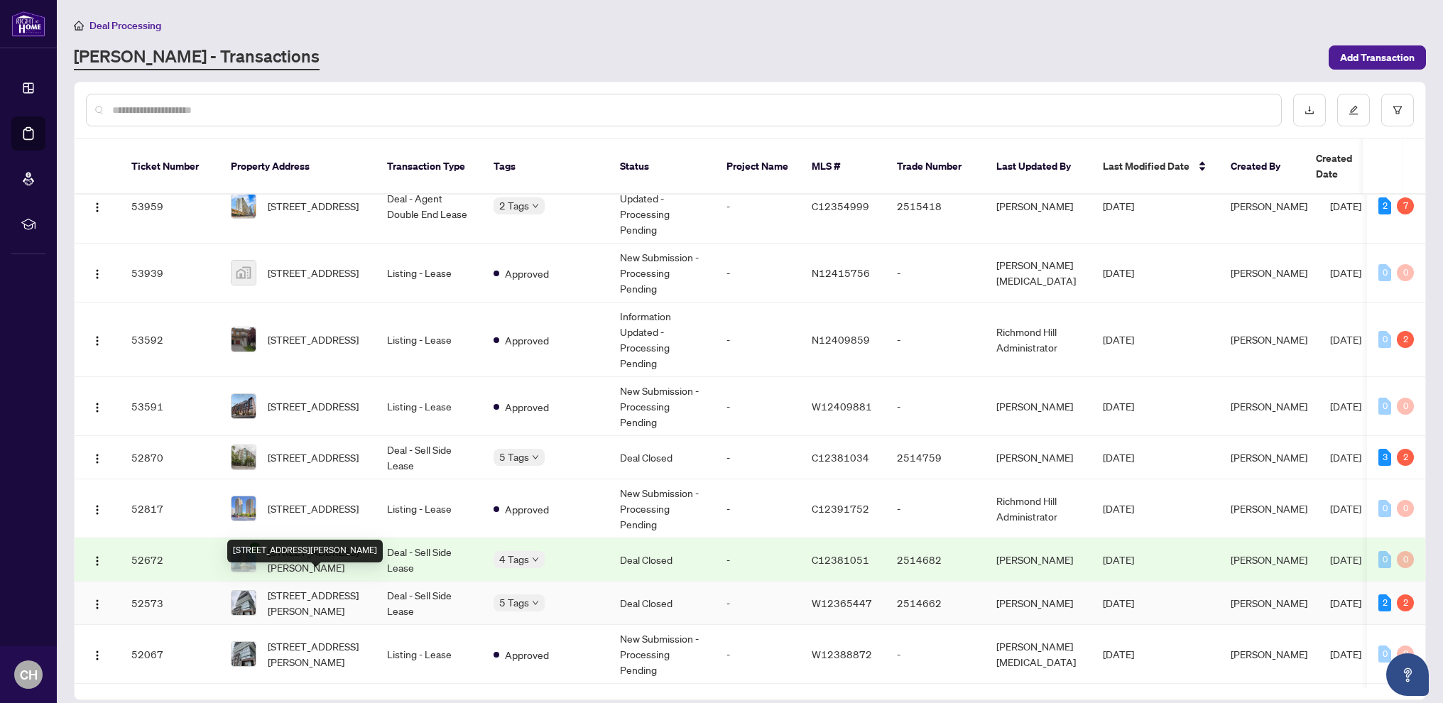
click at [322, 589] on span "[STREET_ADDRESS][PERSON_NAME]" at bounding box center [316, 602] width 97 height 31
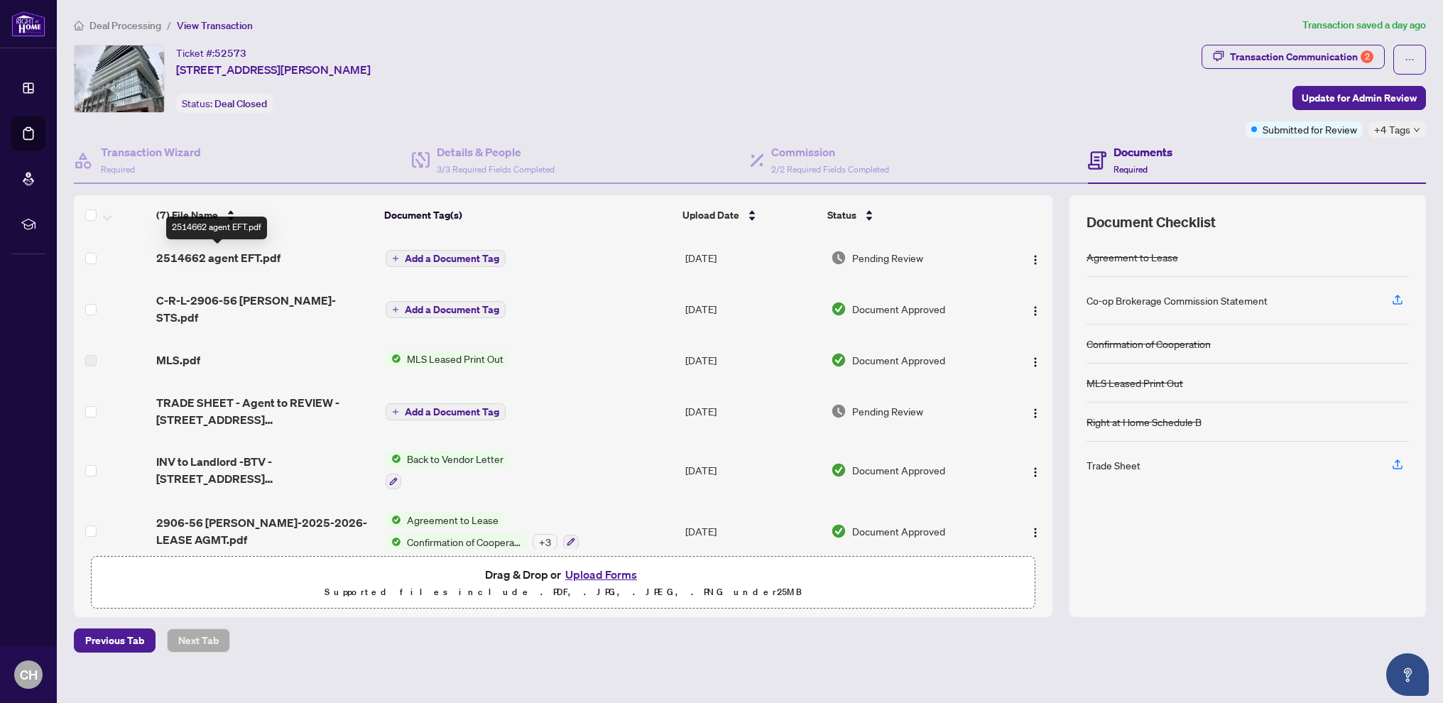
click at [245, 257] on span "2514662 agent EFT.pdf" at bounding box center [218, 257] width 124 height 17
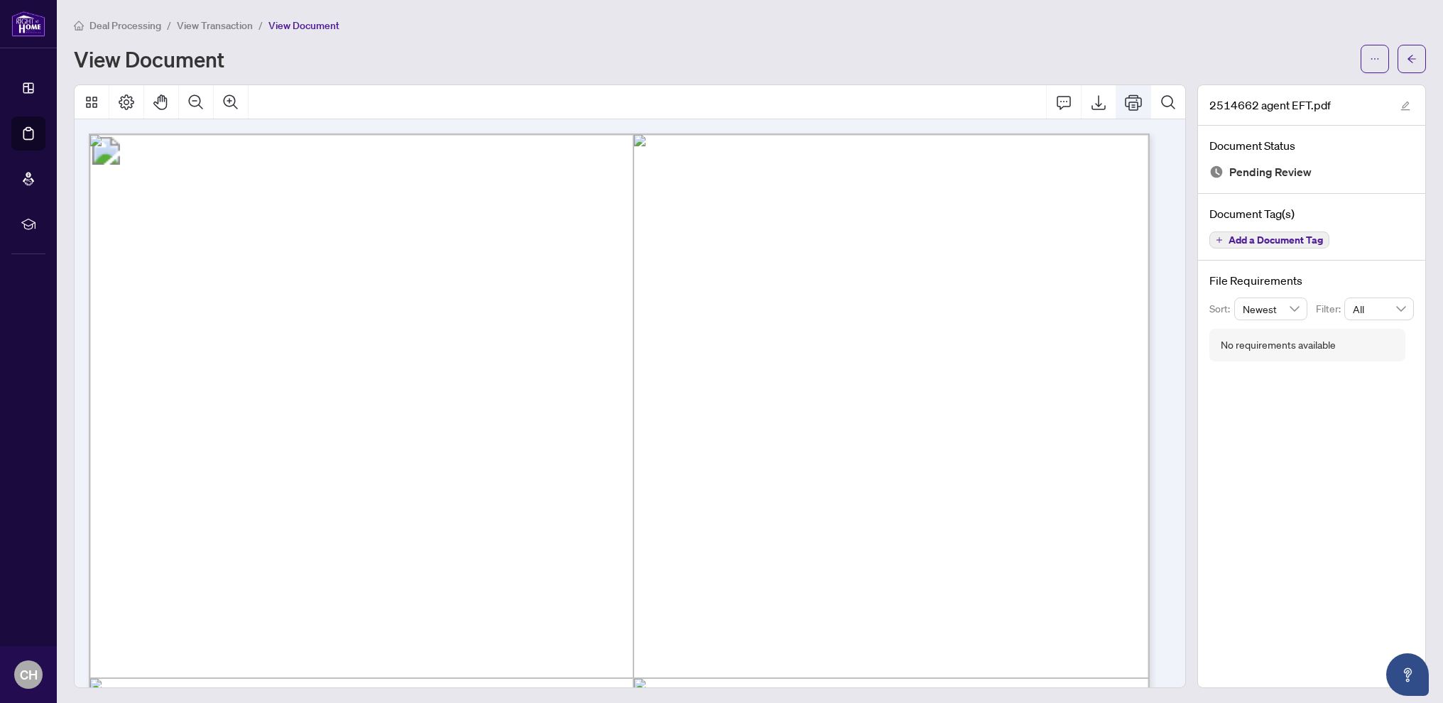
click at [1125, 104] on icon "Print" at bounding box center [1133, 102] width 17 height 16
click at [121, 23] on span "Deal Processing" at bounding box center [125, 25] width 72 height 13
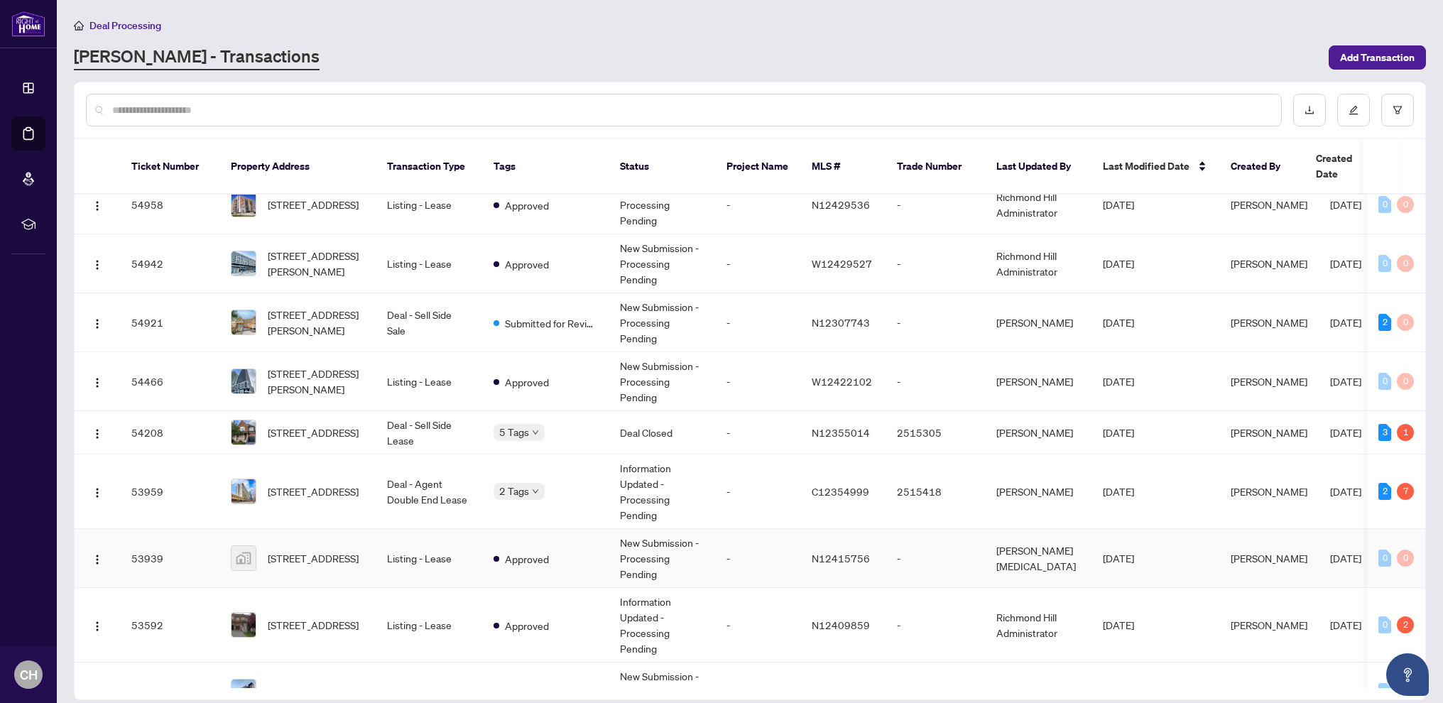
scroll to position [457, 0]
